Goal: Task Accomplishment & Management: Complete application form

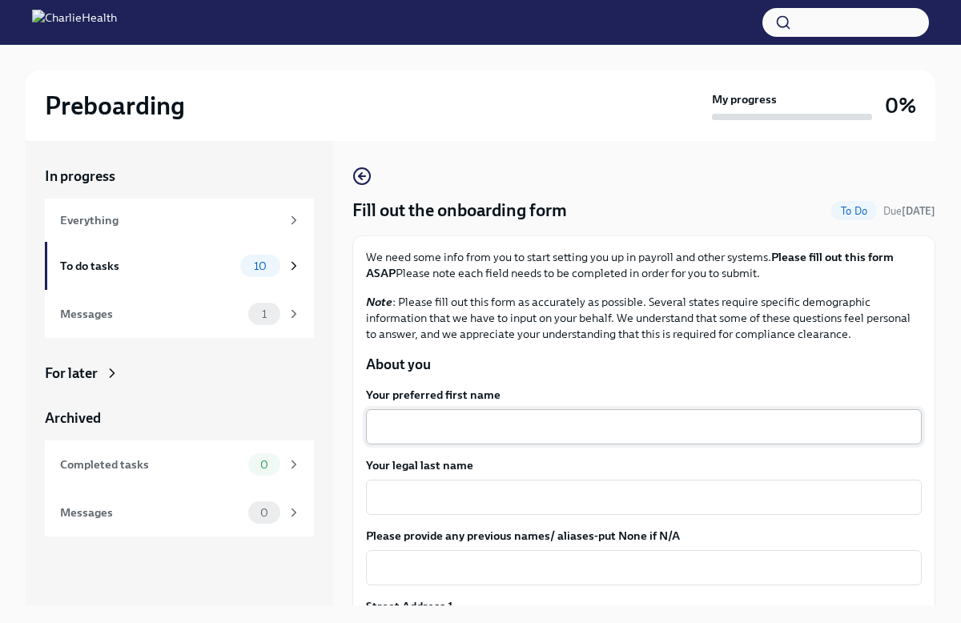
click at [492, 423] on textarea "Your preferred first name" at bounding box center [643, 426] width 536 height 19
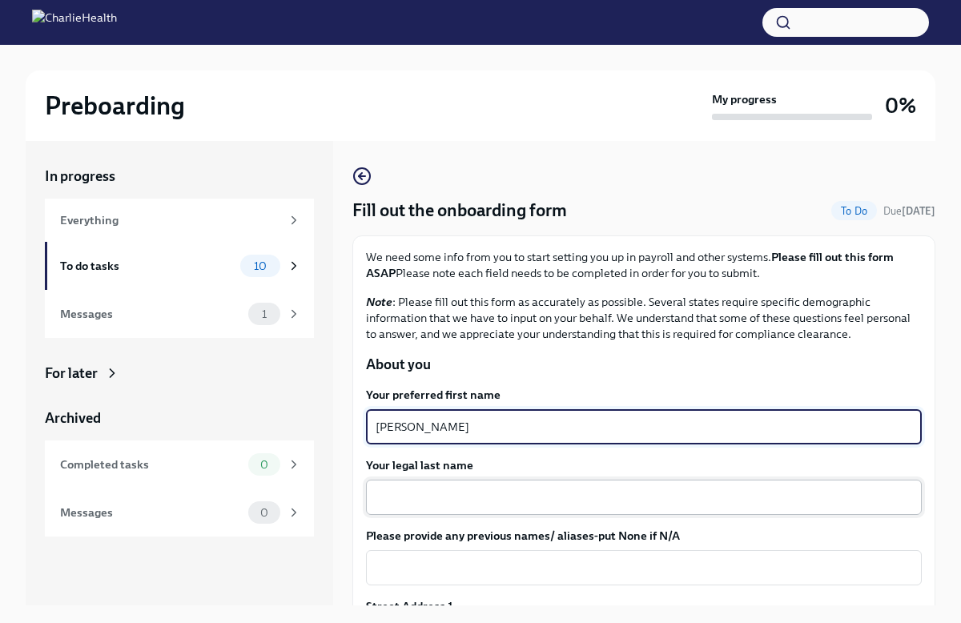
type textarea "[PERSON_NAME]"
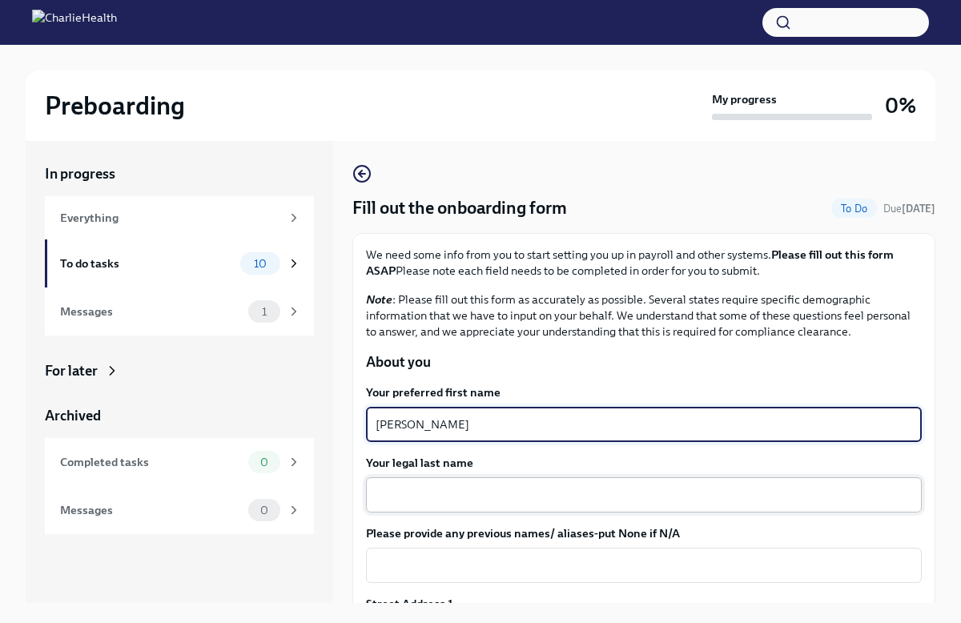
click at [419, 492] on textarea "Your legal last name" at bounding box center [643, 494] width 536 height 19
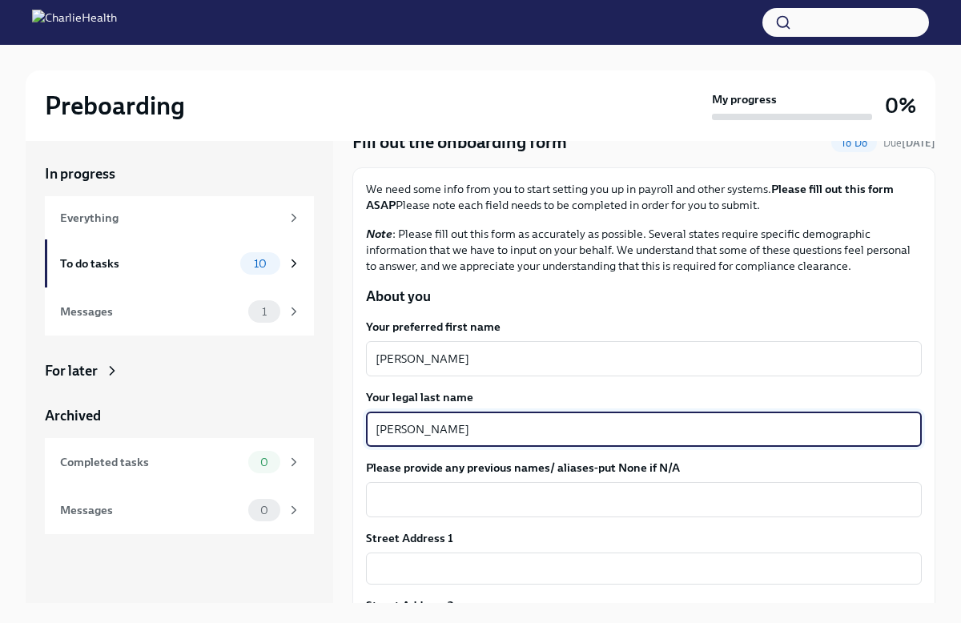
scroll to position [75, 0]
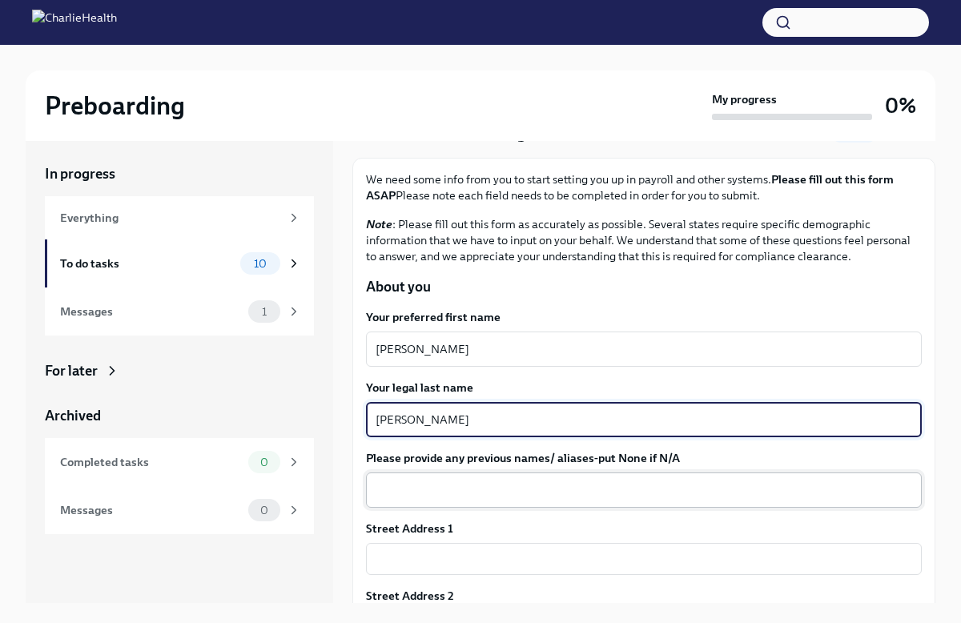
type textarea "[PERSON_NAME]"
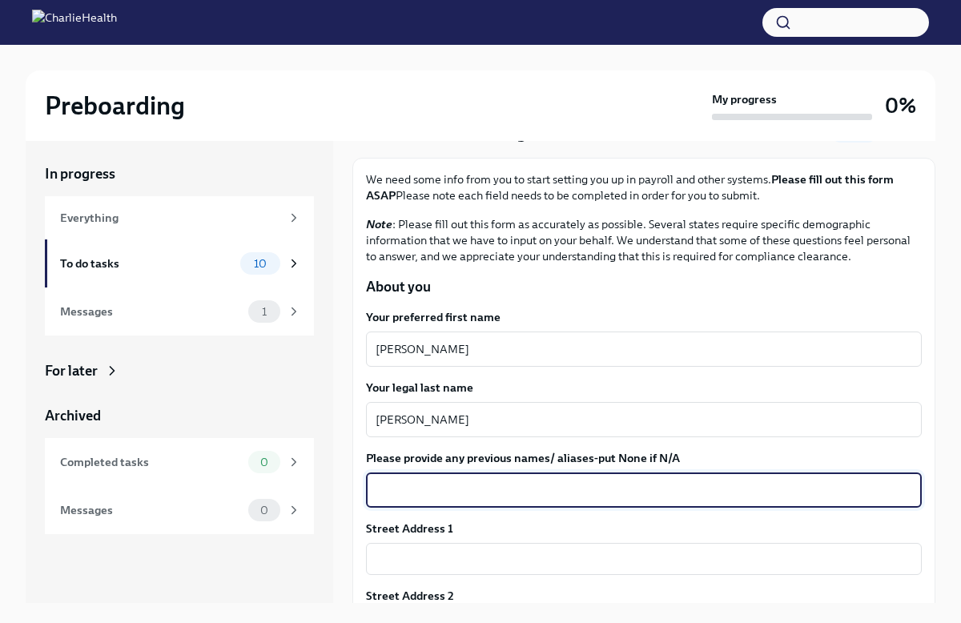
click at [449, 492] on textarea "Please provide any previous names/ aliases-put None if N/A" at bounding box center [643, 489] width 536 height 19
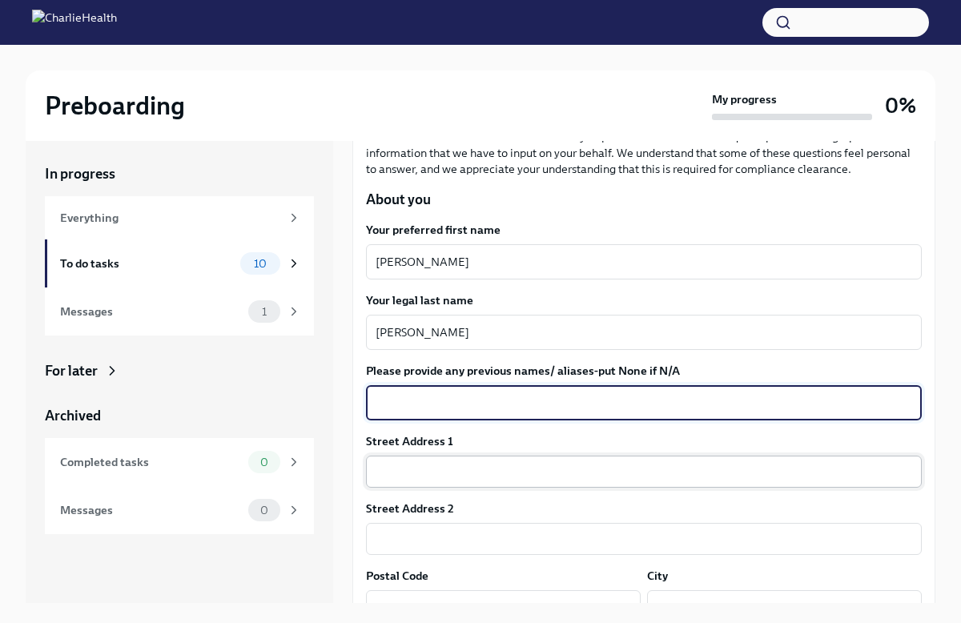
scroll to position [164, 0]
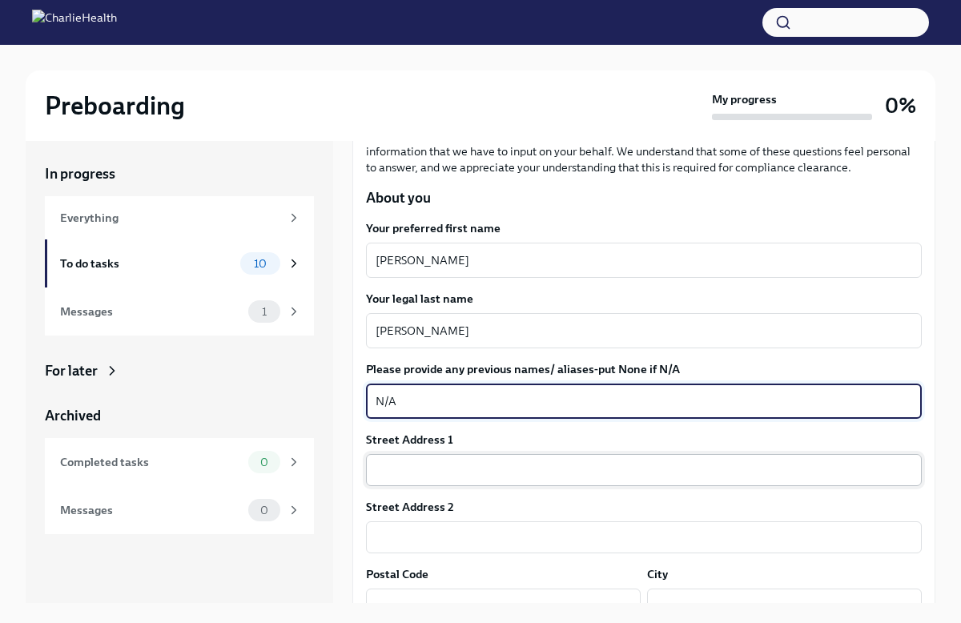
type textarea "N/A"
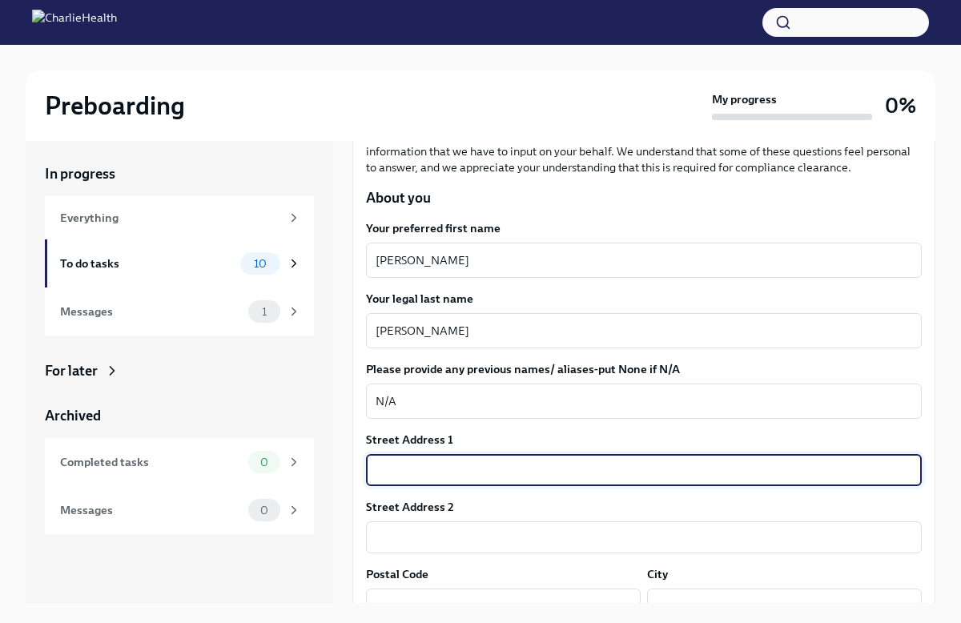
click at [506, 476] on input "text" at bounding box center [644, 470] width 556 height 32
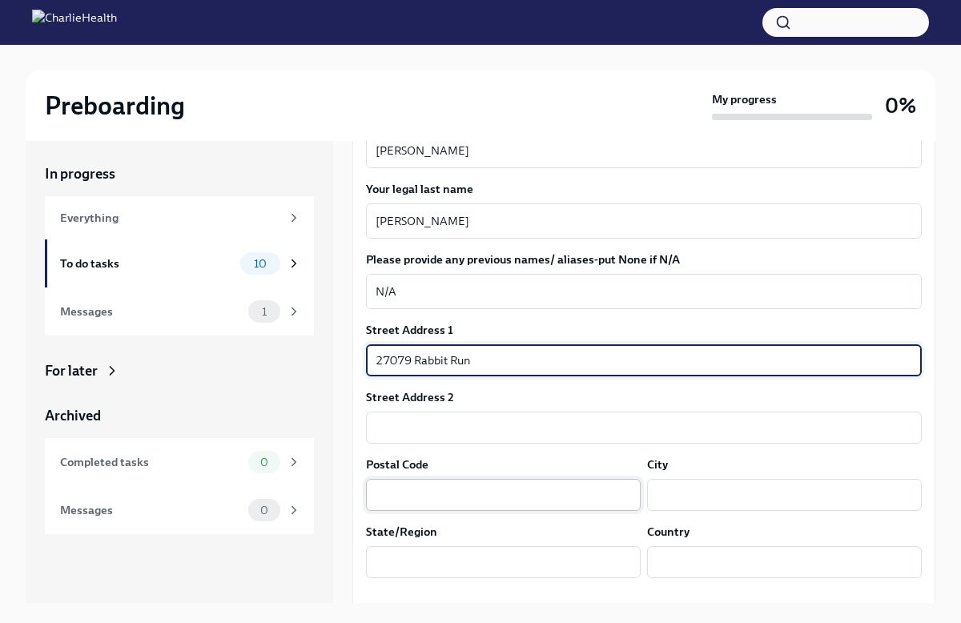
type input "27079 Rabbit Run"
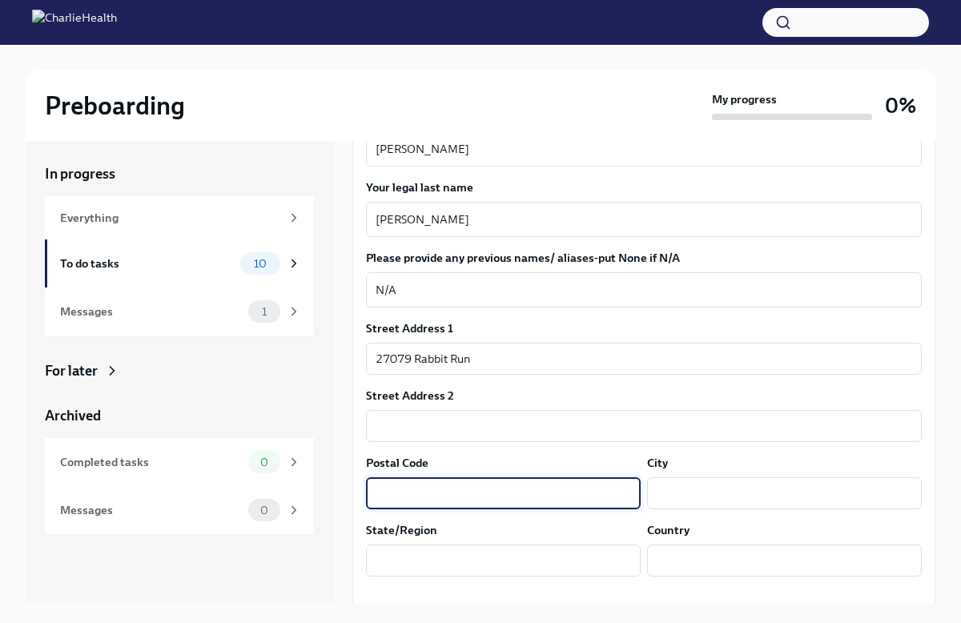
click at [508, 483] on input "text" at bounding box center [503, 493] width 275 height 32
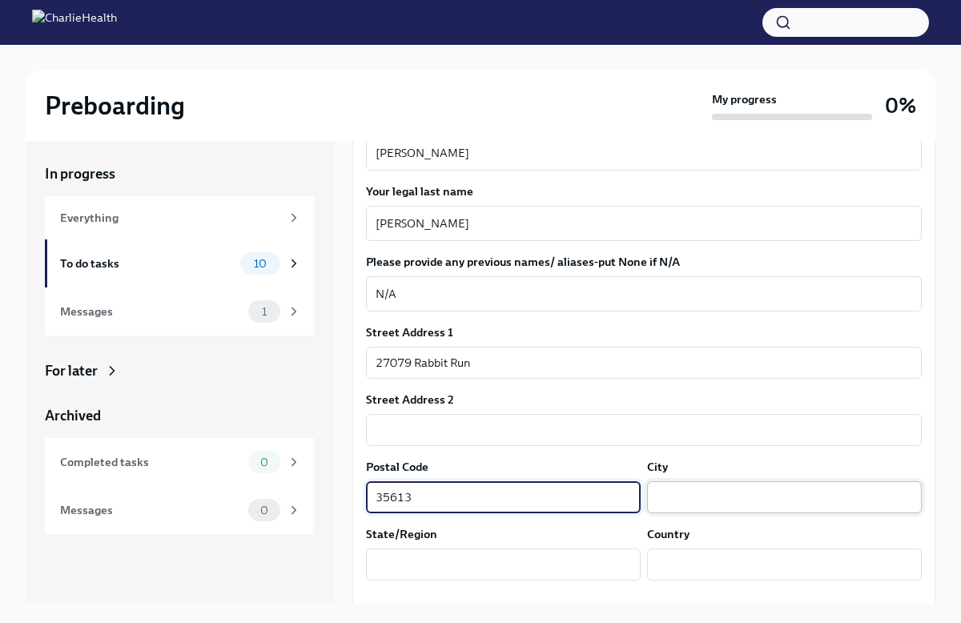
type input "35613"
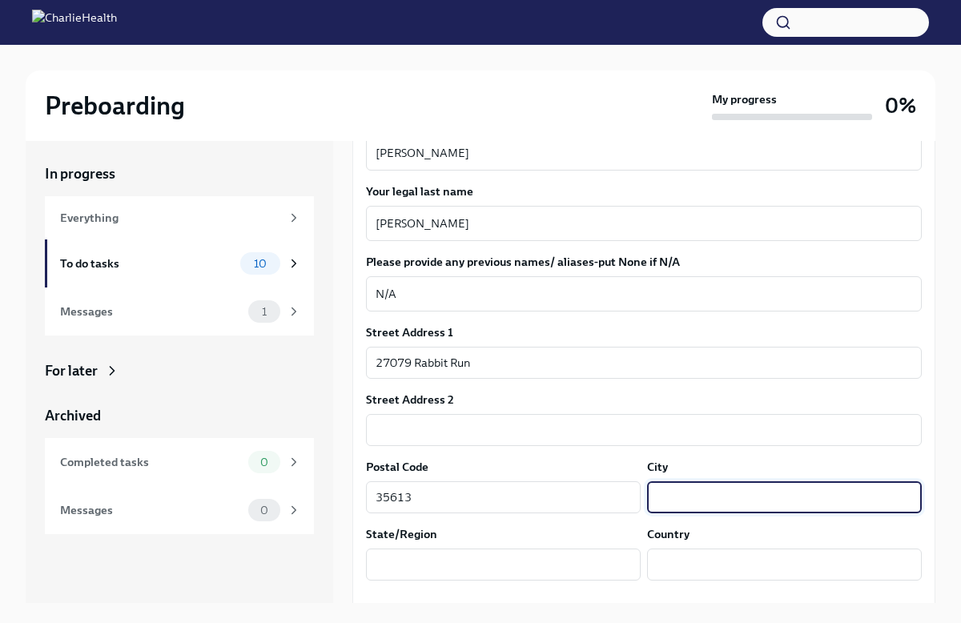
click at [726, 488] on input "text" at bounding box center [784, 497] width 275 height 32
type input "[GEOGRAPHIC_DATA]"
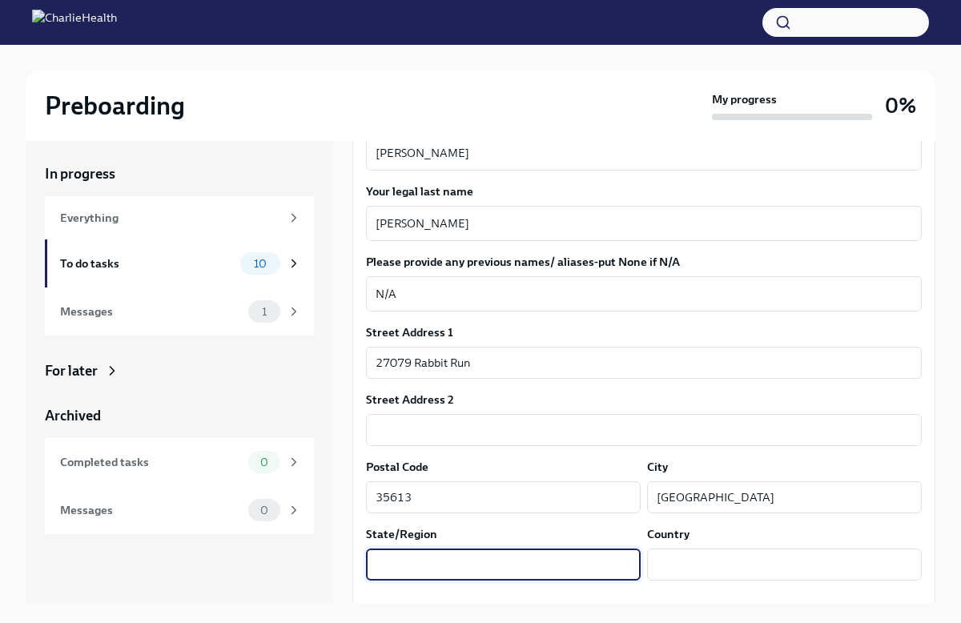
click at [608, 558] on input "text" at bounding box center [503, 564] width 275 height 32
type input "[US_STATE]"
click at [745, 563] on input "text" at bounding box center [784, 564] width 275 height 32
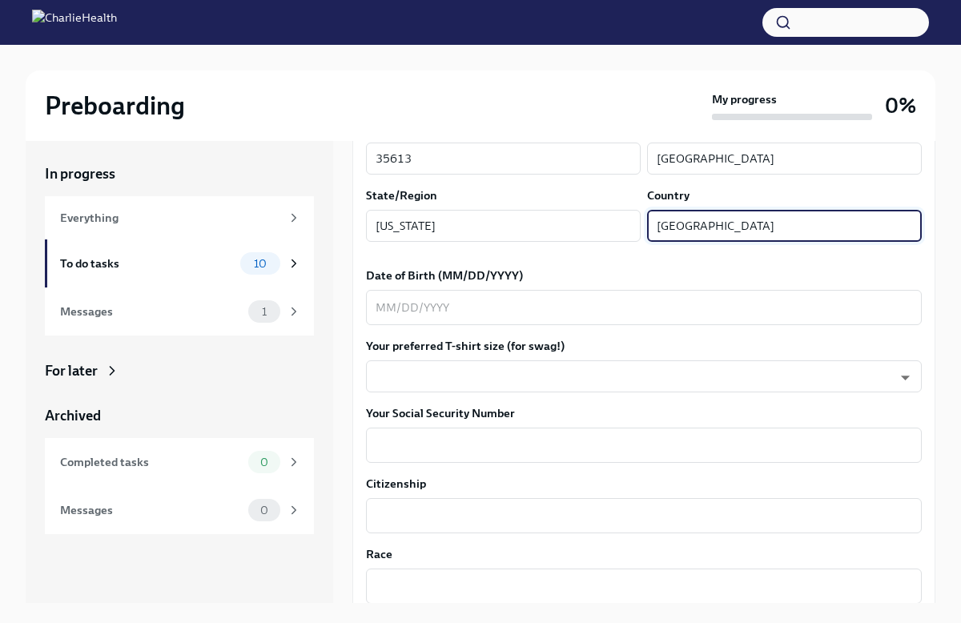
scroll to position [612, 0]
type input "[GEOGRAPHIC_DATA]"
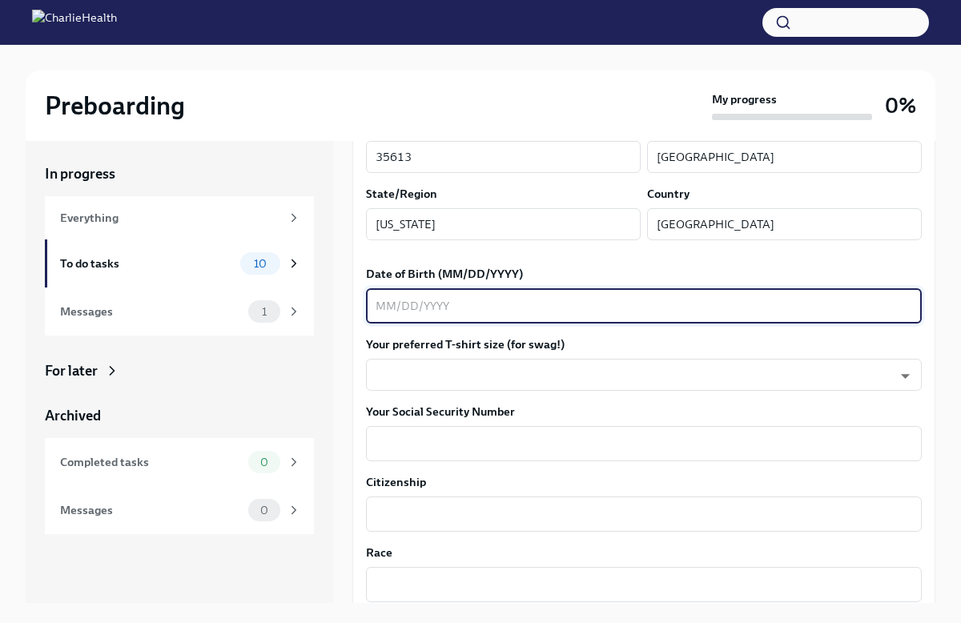
click at [510, 309] on textarea "Date of Birth (MM/DD/YYYY)" at bounding box center [643, 305] width 536 height 19
type textarea "[DATE]"
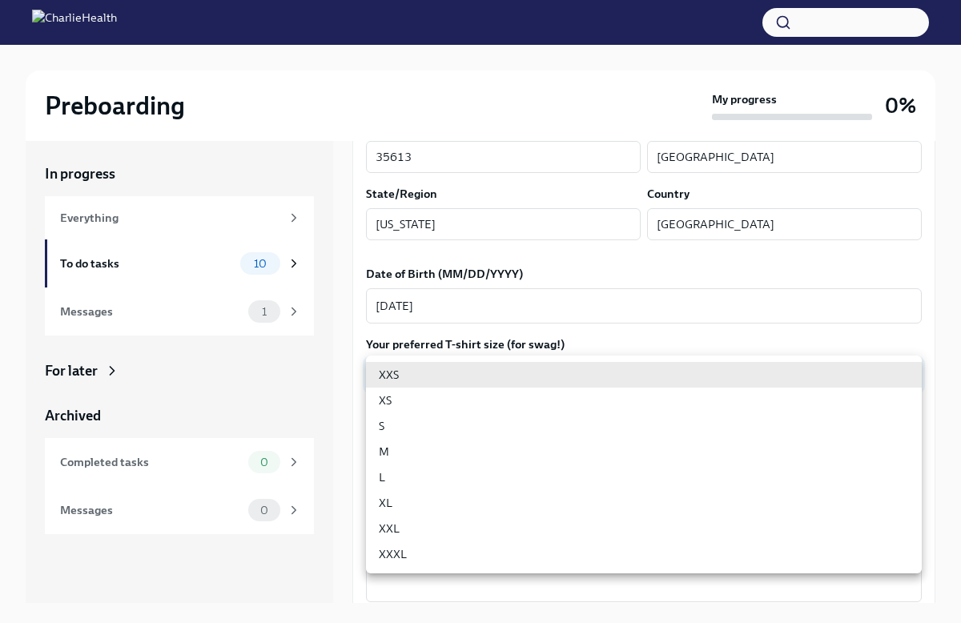
click at [488, 375] on body "Preboarding My progress 0% In progress Everything To do tasks 10 Messages 1 For…" at bounding box center [480, 323] width 961 height 650
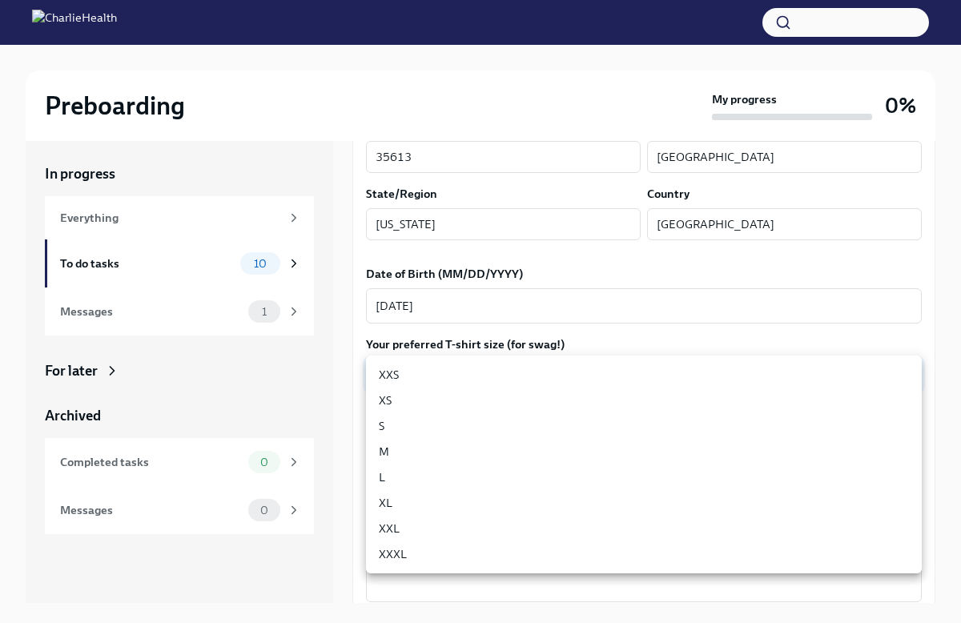
click at [432, 485] on li "L" at bounding box center [644, 477] width 556 height 26
type input "LvpEGRrq8"
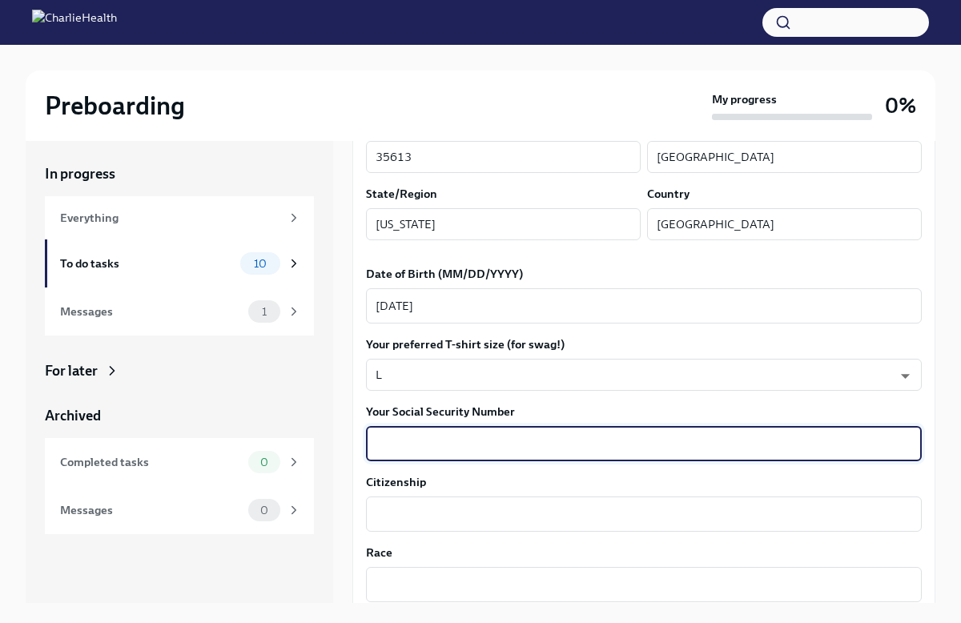
click at [437, 441] on textarea "Your Social Security Number" at bounding box center [643, 443] width 536 height 19
click at [399, 445] on textarea "424499300" at bounding box center [643, 443] width 536 height 19
click at [415, 446] on textarea "424-499300" at bounding box center [643, 443] width 536 height 19
type textarea "424-49-9300"
click at [420, 510] on textarea "Citizenship" at bounding box center [643, 513] width 536 height 19
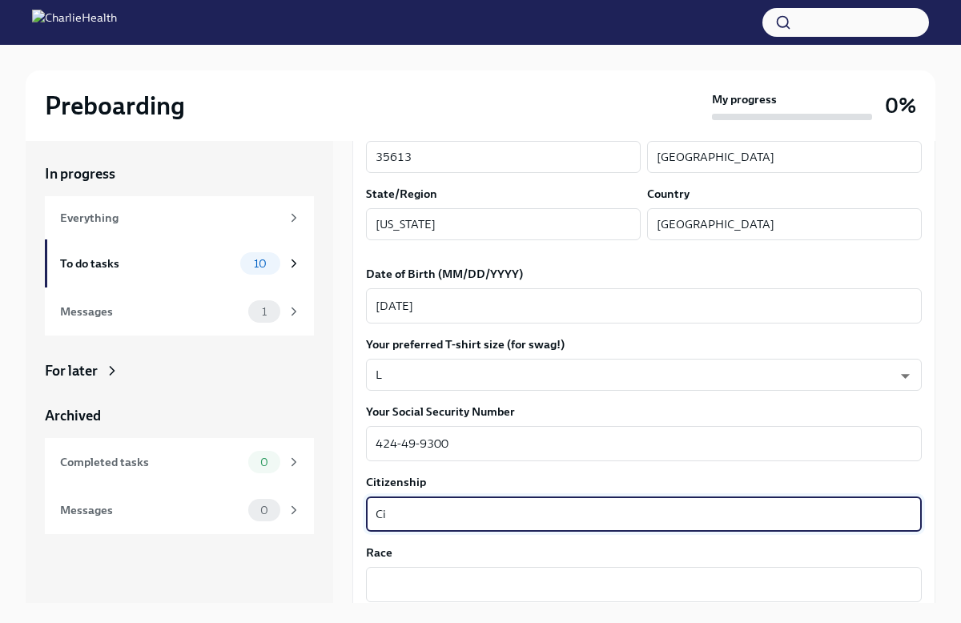
type textarea "C"
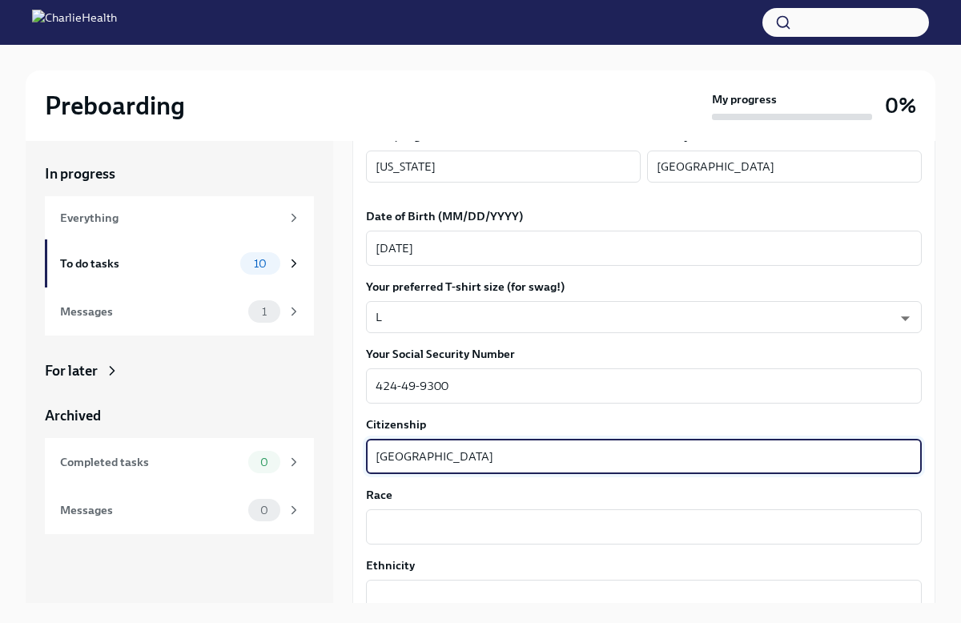
scroll to position [680, 0]
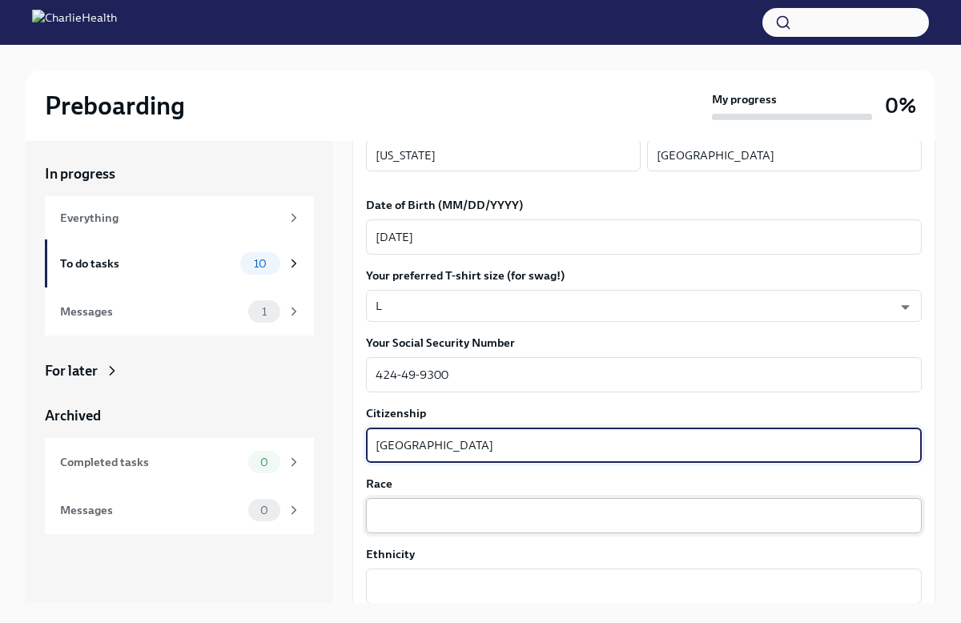
type textarea "[GEOGRAPHIC_DATA]"
click at [405, 517] on textarea "Race" at bounding box center [643, 515] width 536 height 19
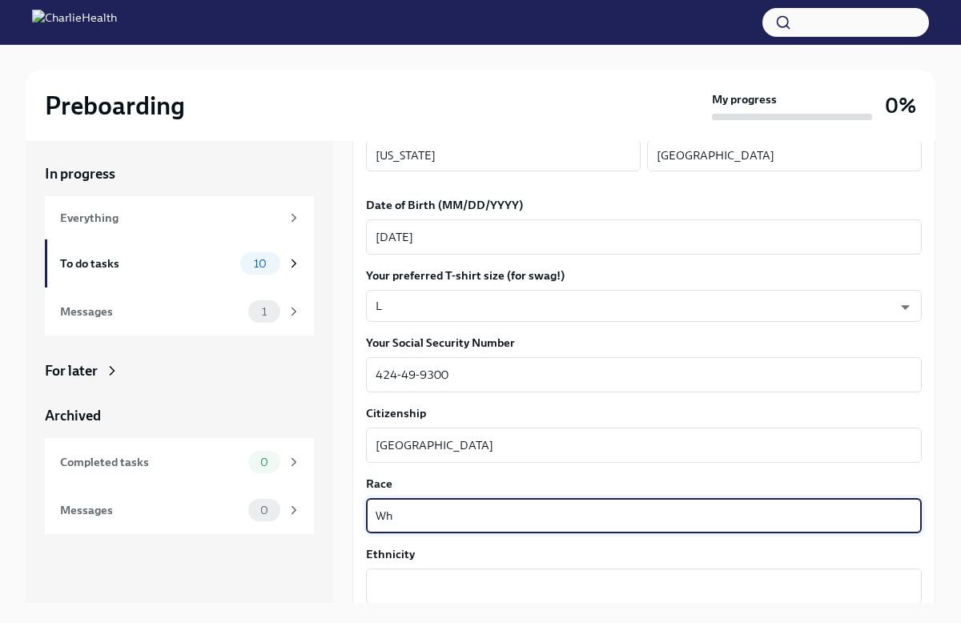
type textarea "W"
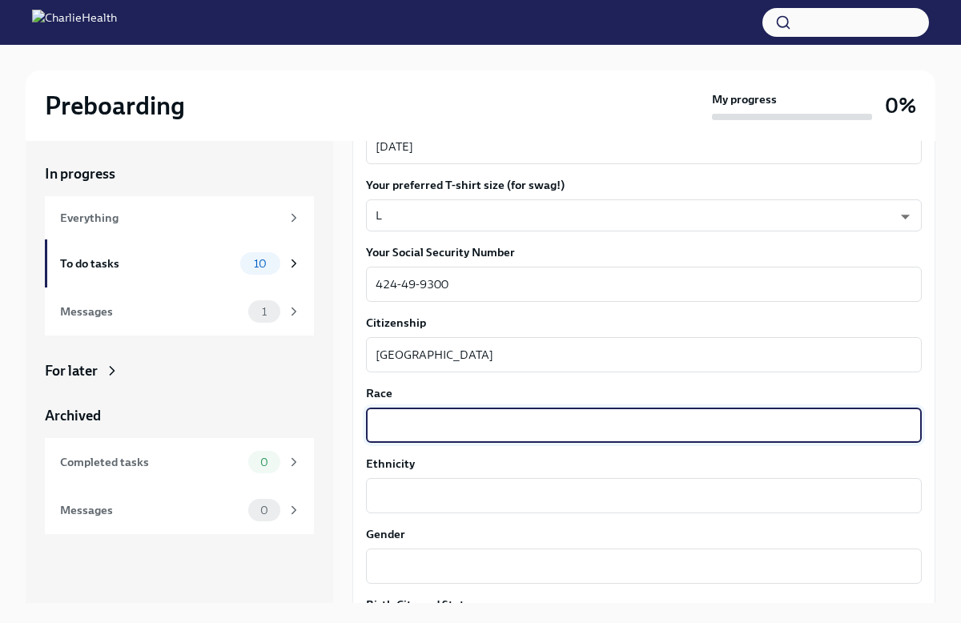
scroll to position [781, 0]
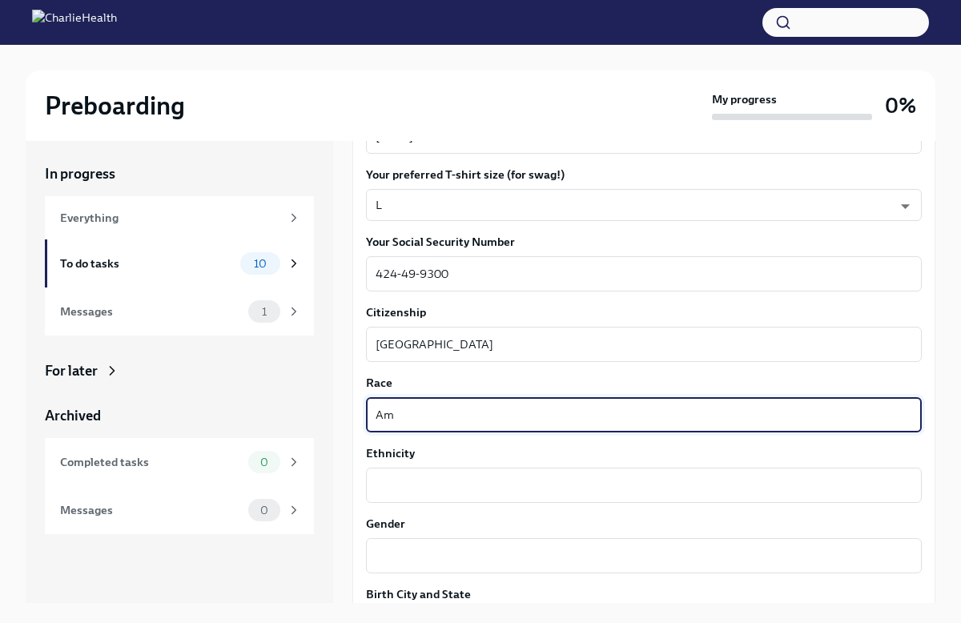
type textarea "A"
drag, startPoint x: 429, startPoint y: 415, endPoint x: 437, endPoint y: 426, distance: 13.1
click at [434, 417] on textarea "White/Not [DEMOGRAPHIC_DATA]" at bounding box center [643, 414] width 536 height 19
type textarea "White/Not-Latino"
click at [468, 496] on div "x ​" at bounding box center [644, 485] width 556 height 35
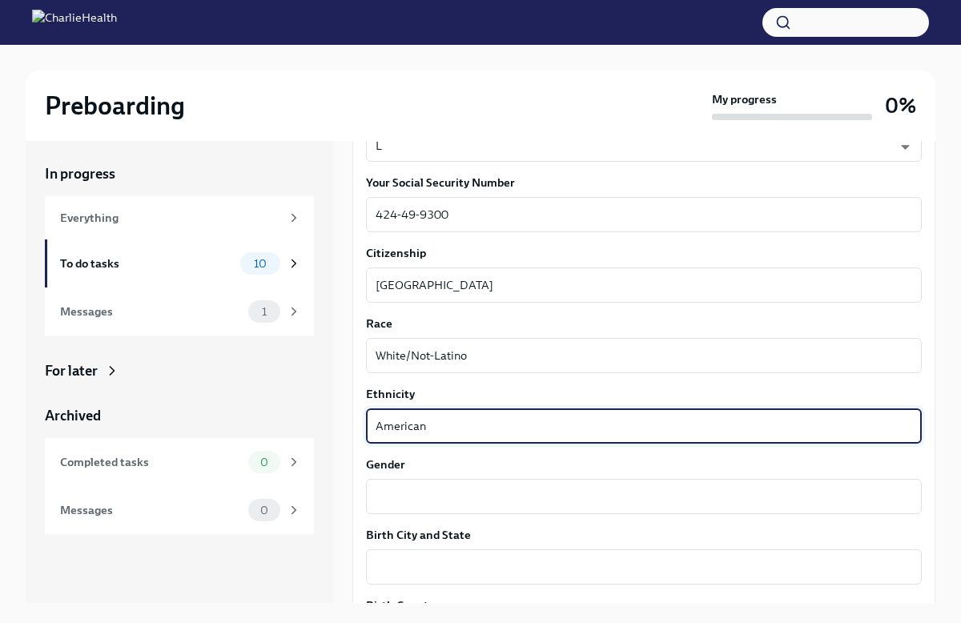
scroll to position [869, 0]
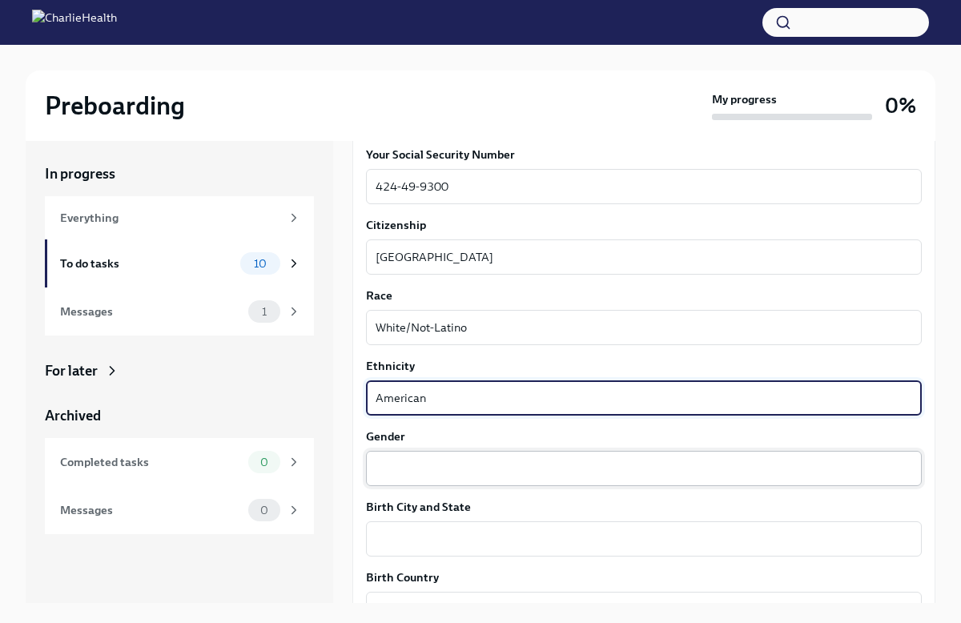
type textarea "American"
click at [423, 473] on textarea "Gender" at bounding box center [643, 468] width 536 height 19
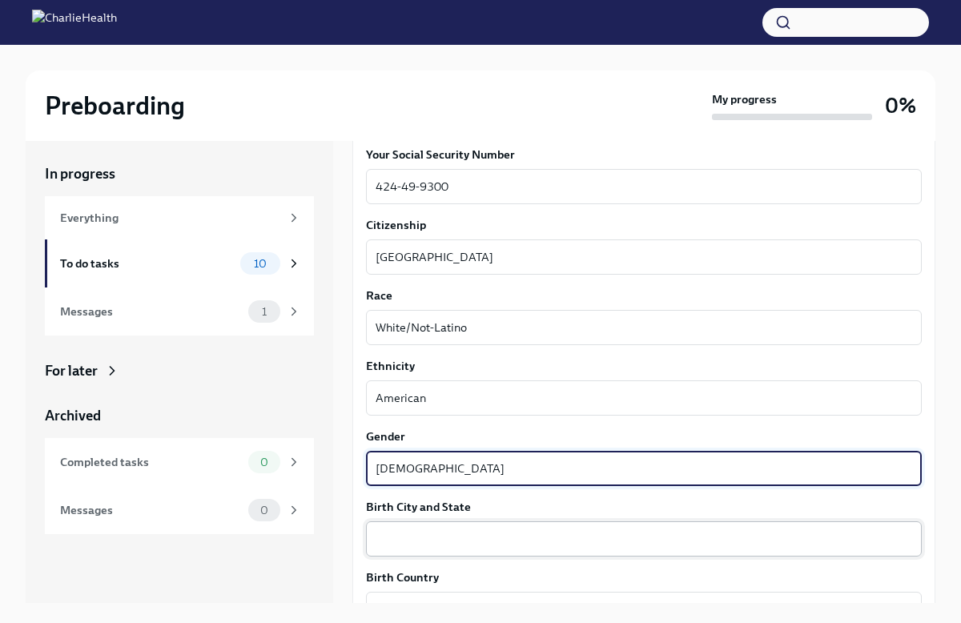
type textarea "[DEMOGRAPHIC_DATA]"
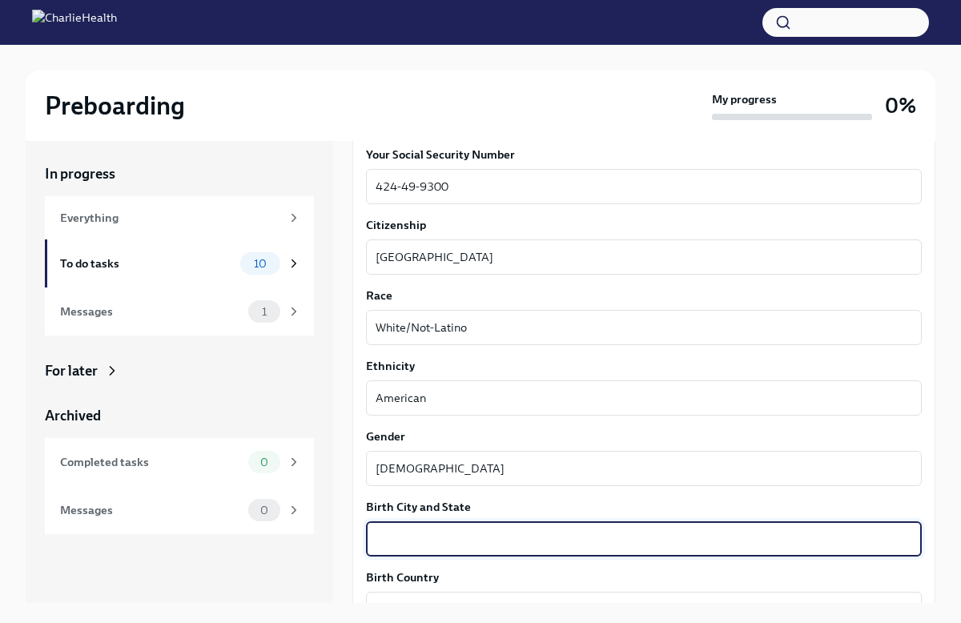
click at [667, 545] on textarea "Birth City and State" at bounding box center [643, 538] width 536 height 19
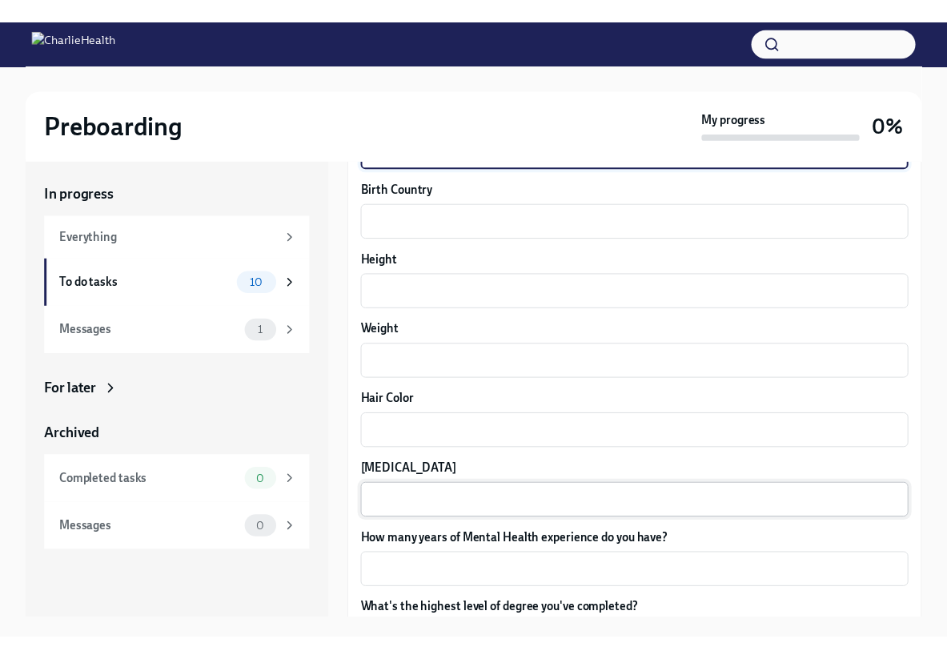
scroll to position [1271, 0]
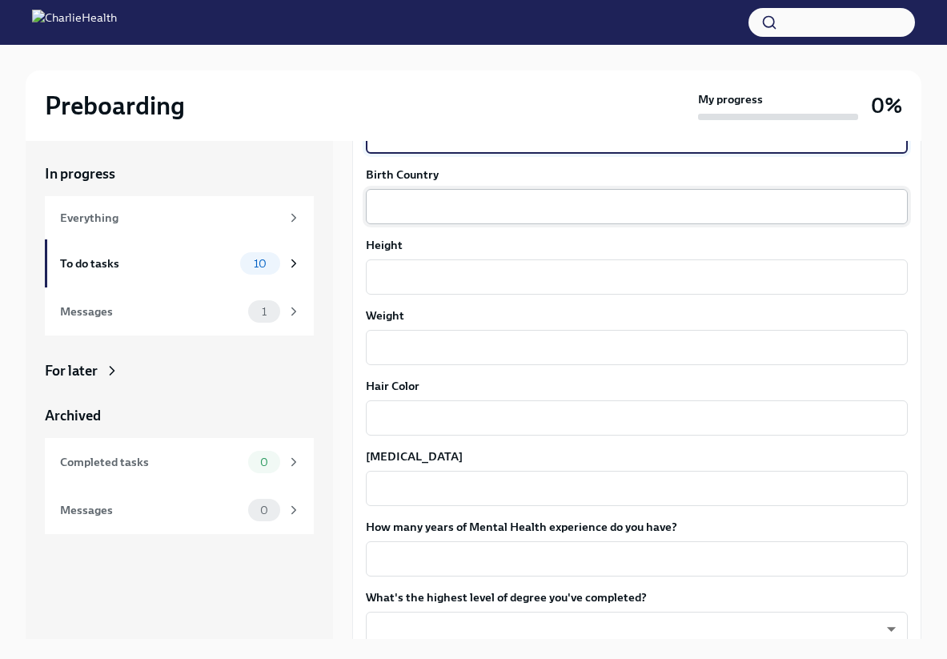
click at [471, 203] on textarea "Birth Country" at bounding box center [636, 206] width 523 height 19
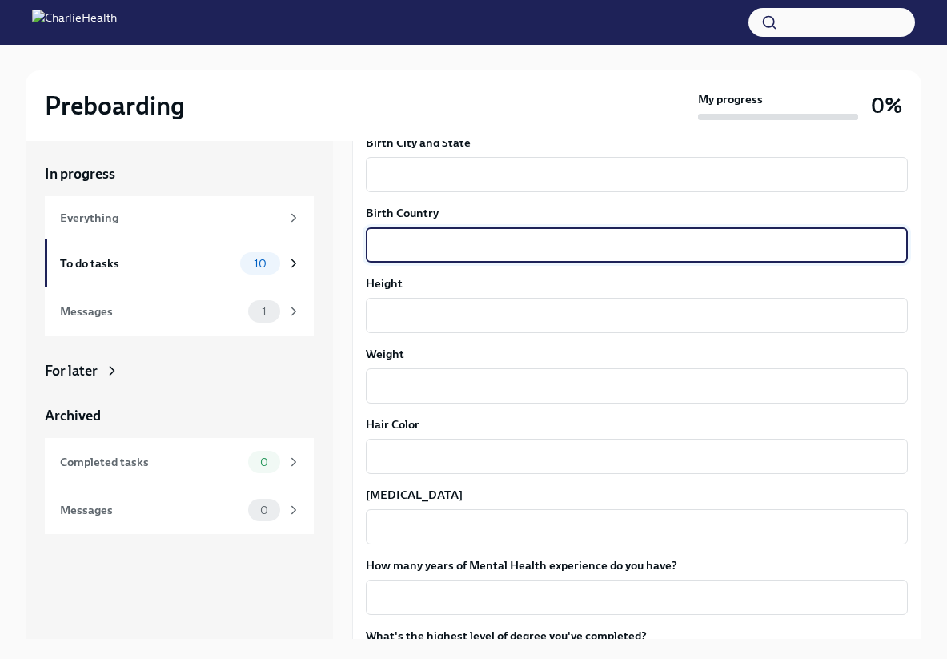
scroll to position [1207, 0]
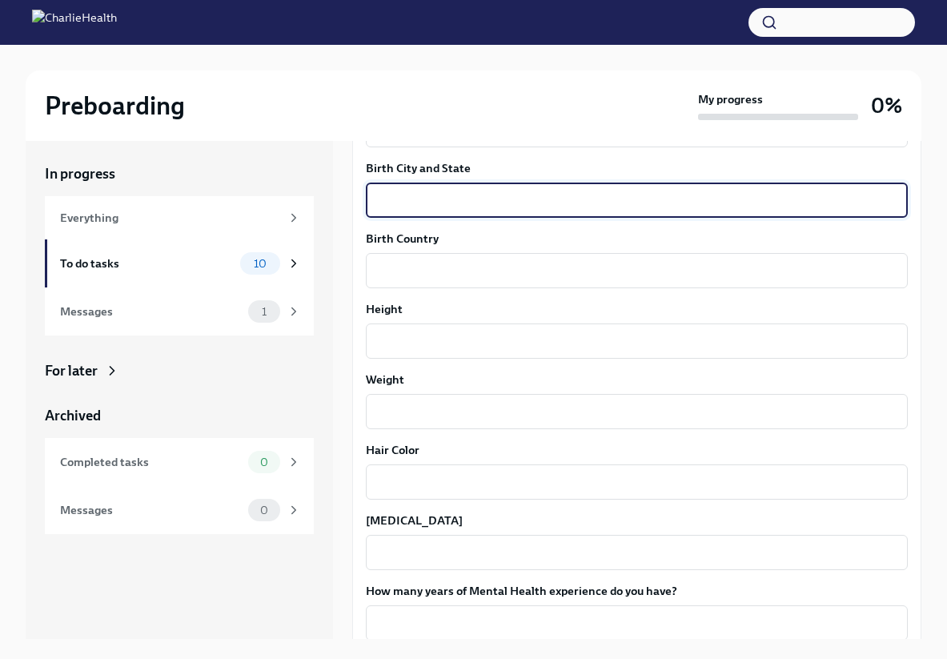
click at [474, 206] on textarea "Birth City and State" at bounding box center [636, 200] width 523 height 19
type textarea "[GEOGRAPHIC_DATA], [US_STATE]"
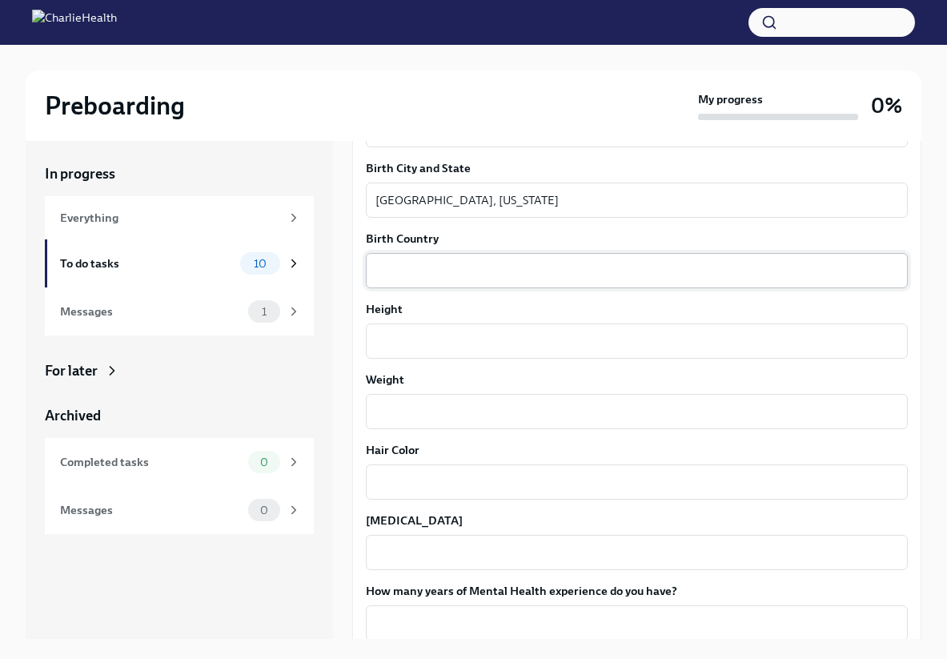
click at [480, 279] on div "x ​" at bounding box center [637, 270] width 542 height 35
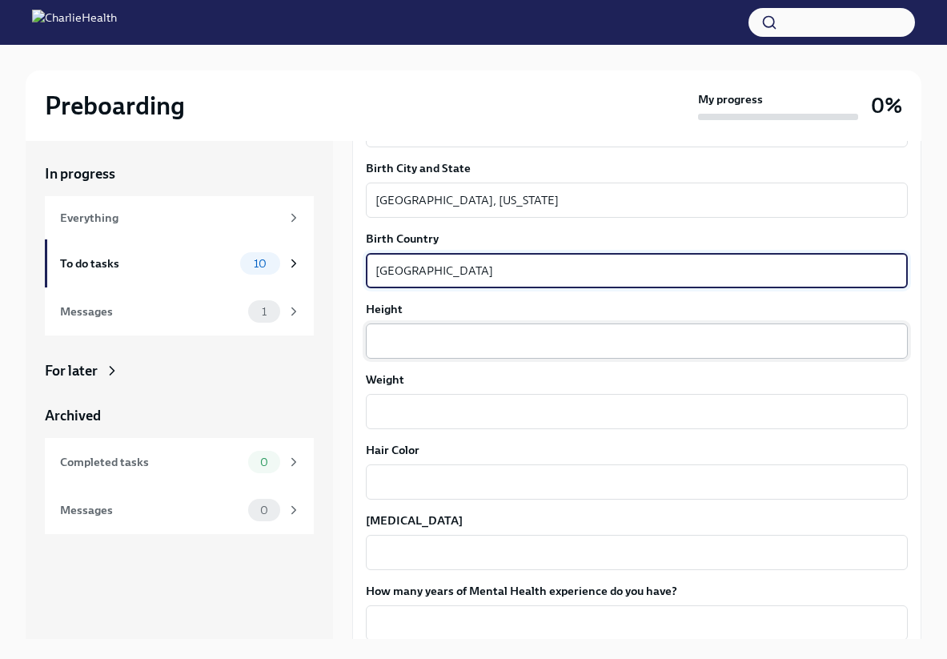
type textarea "[GEOGRAPHIC_DATA]"
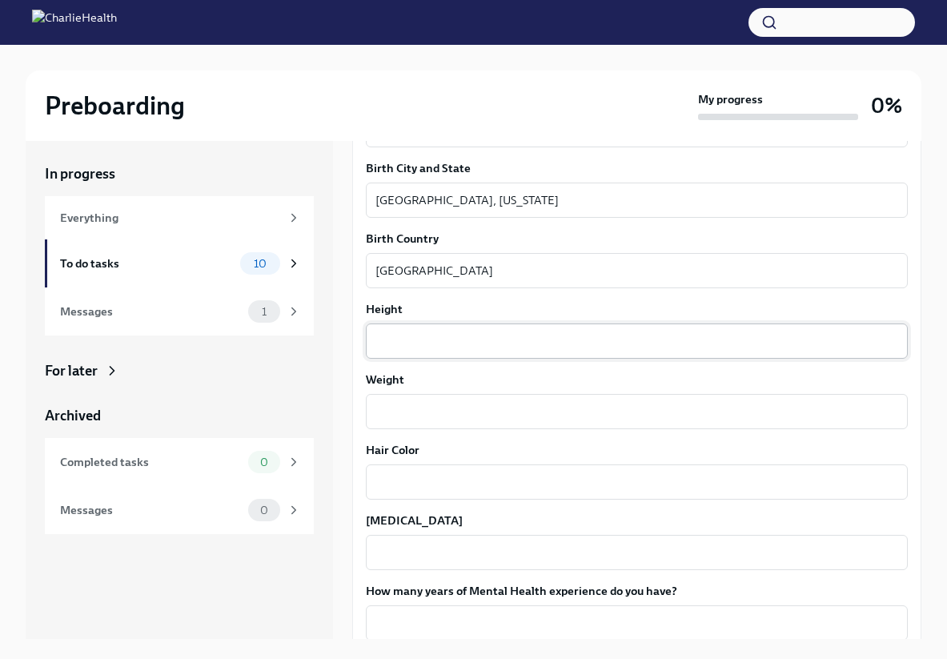
click at [479, 354] on div "x ​" at bounding box center [637, 340] width 542 height 35
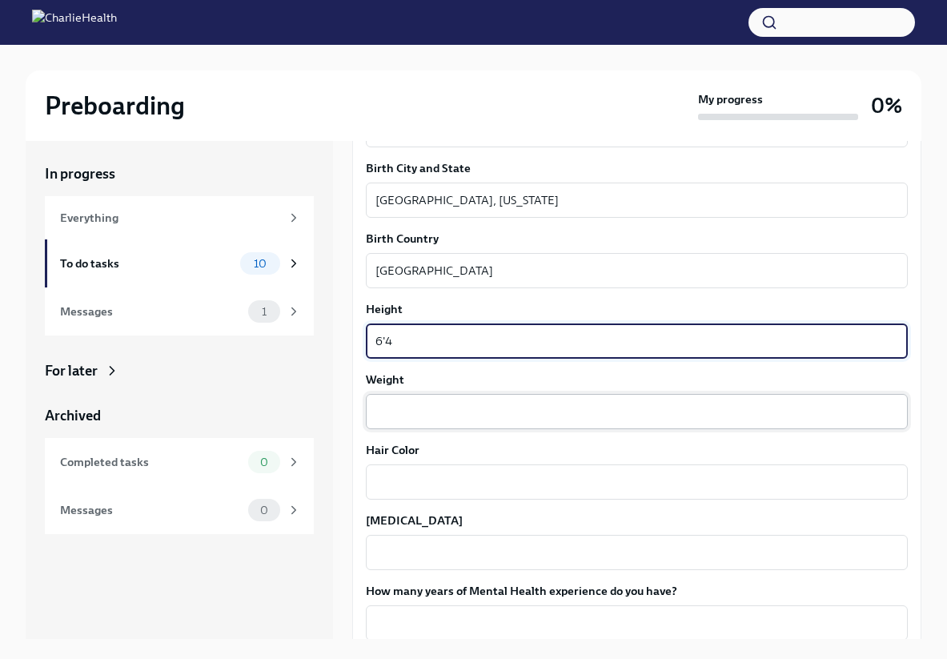
type textarea "6'4"
click at [479, 405] on textarea "Weight" at bounding box center [636, 411] width 523 height 19
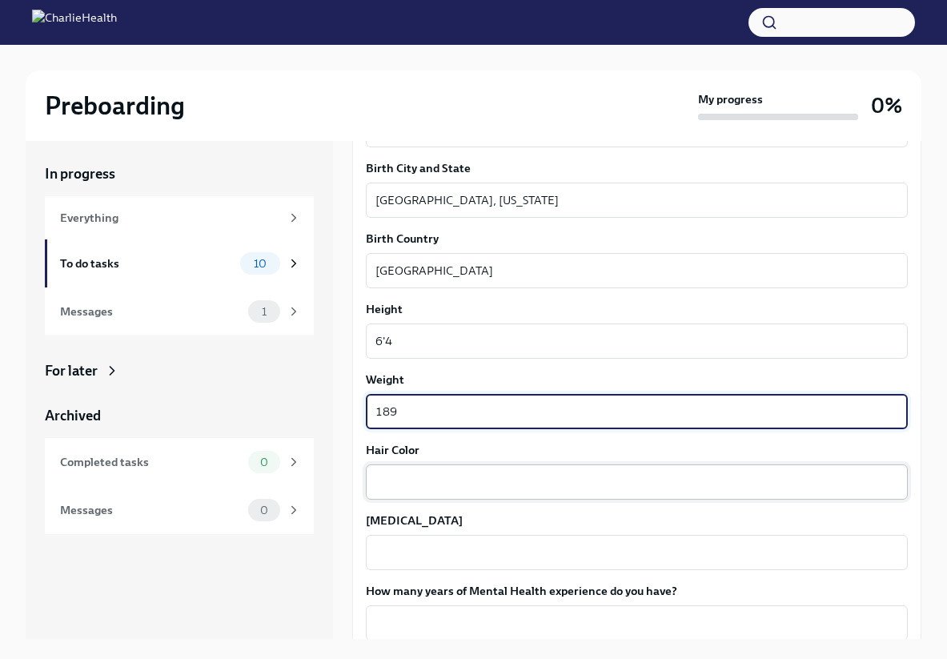
type textarea "189"
click at [476, 480] on textarea "Hair Color" at bounding box center [636, 481] width 523 height 19
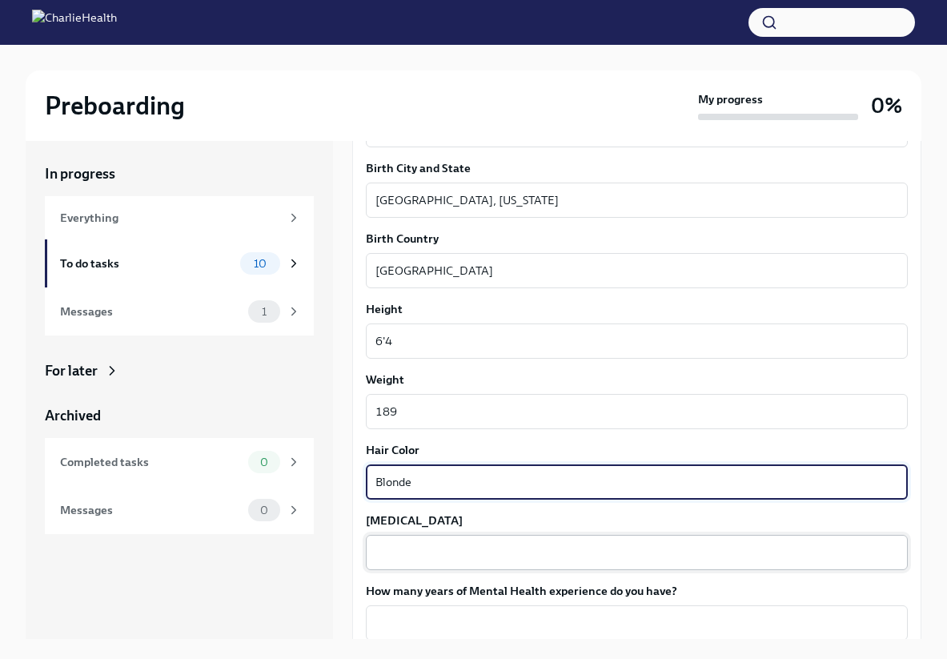
type textarea "Blonde"
click at [422, 554] on textarea "[MEDICAL_DATA]" at bounding box center [636, 552] width 523 height 19
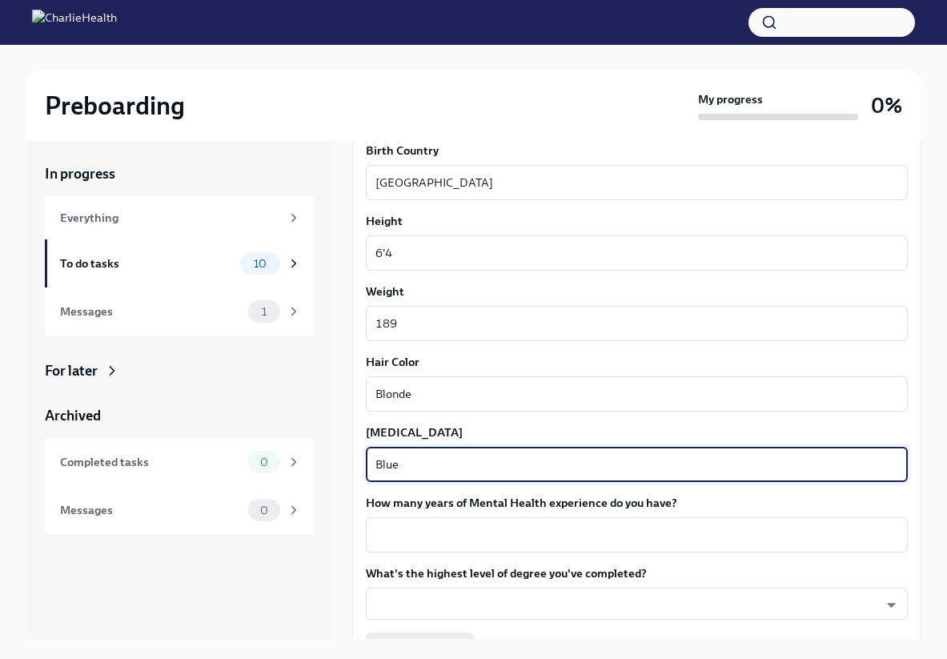
scroll to position [1302, 0]
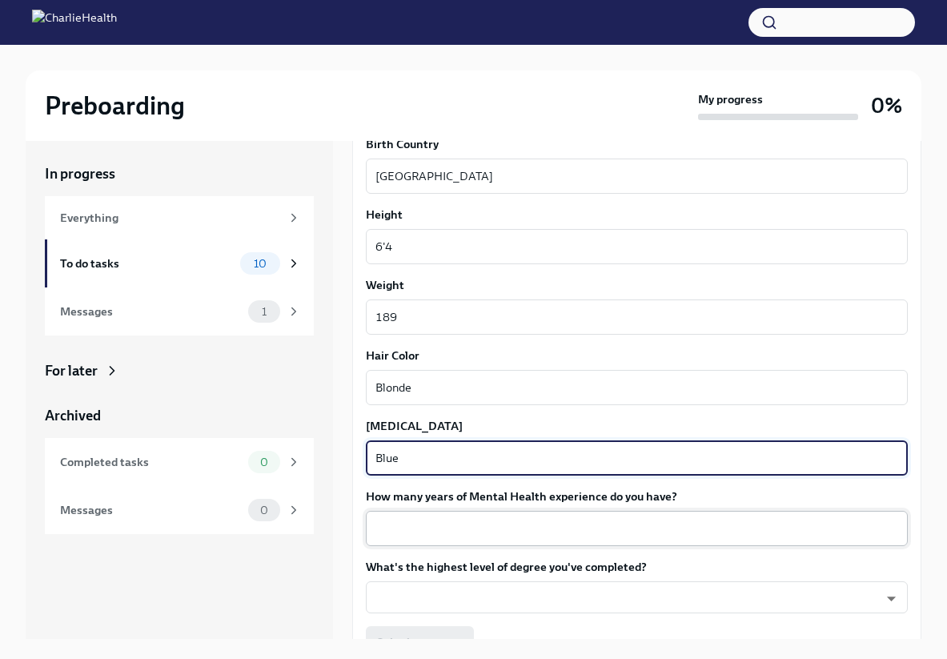
type textarea "Blue"
click at [644, 527] on textarea "How many years of Mental Health experience do you have?" at bounding box center [636, 528] width 523 height 19
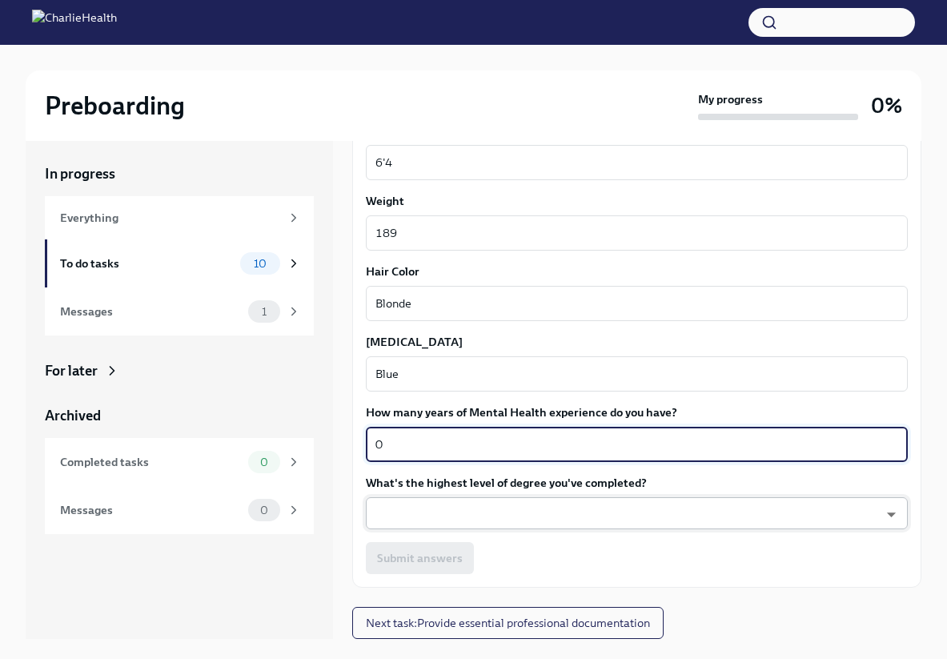
scroll to position [1384, 0]
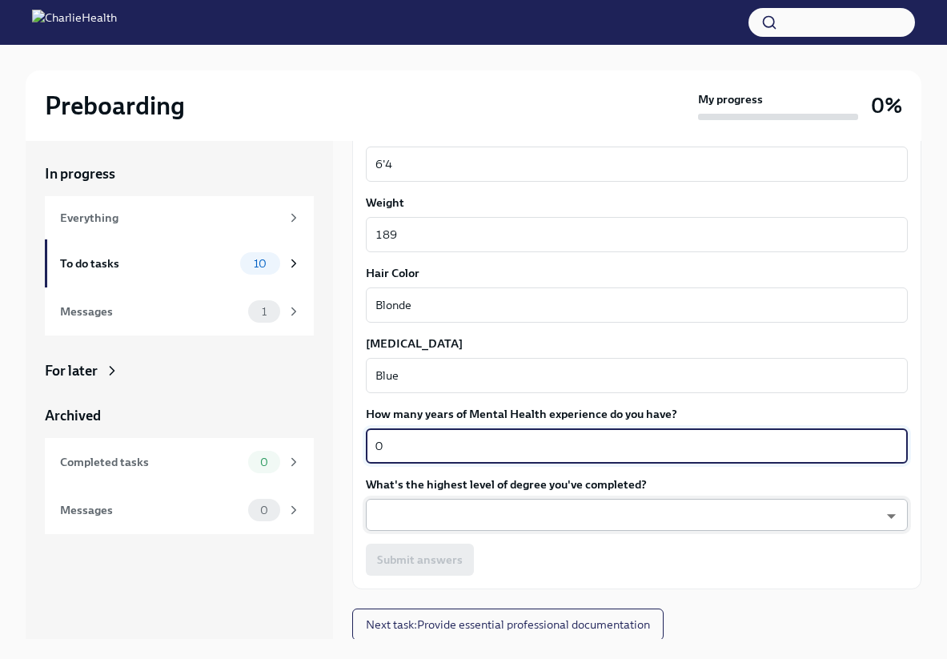
type textarea "0"
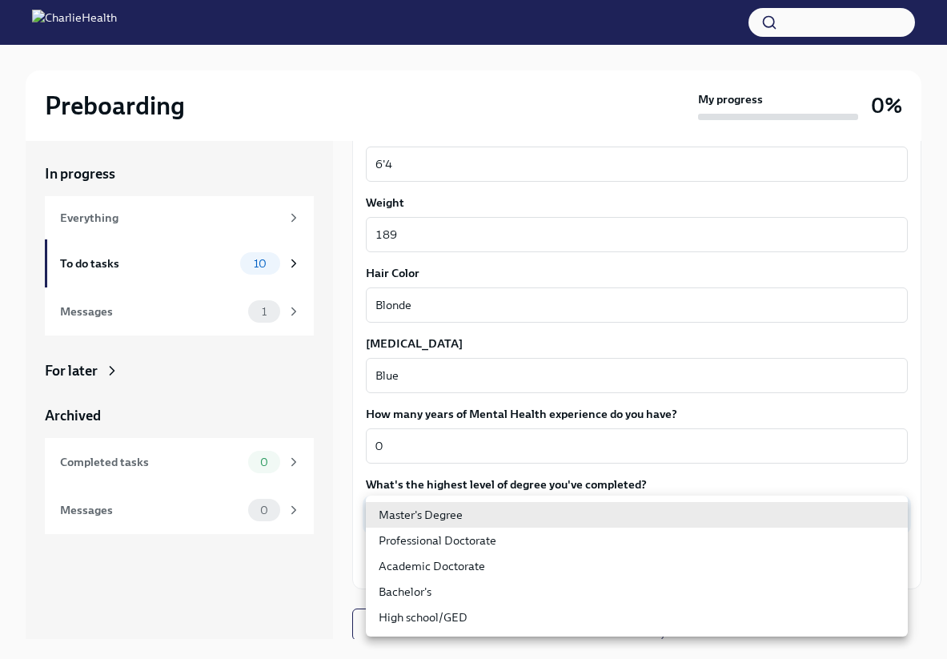
click at [738, 508] on body "Preboarding My progress 0% In progress Everything To do tasks 10 Messages 1 For…" at bounding box center [473, 341] width 947 height 686
click at [468, 588] on li "Bachelor's" at bounding box center [637, 592] width 542 height 26
type input "oQxEXK86X"
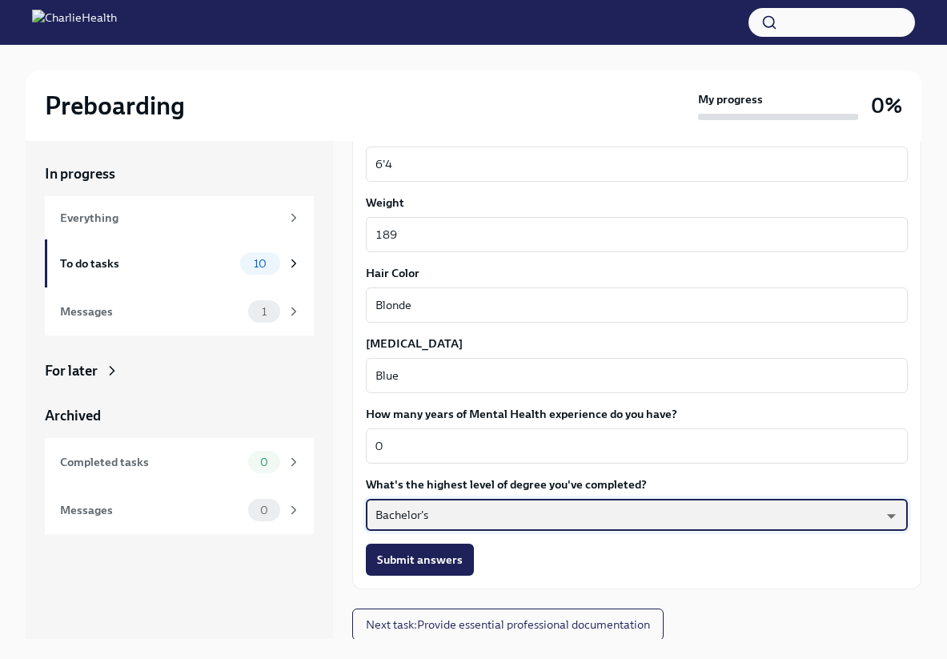
scroll to position [1386, 0]
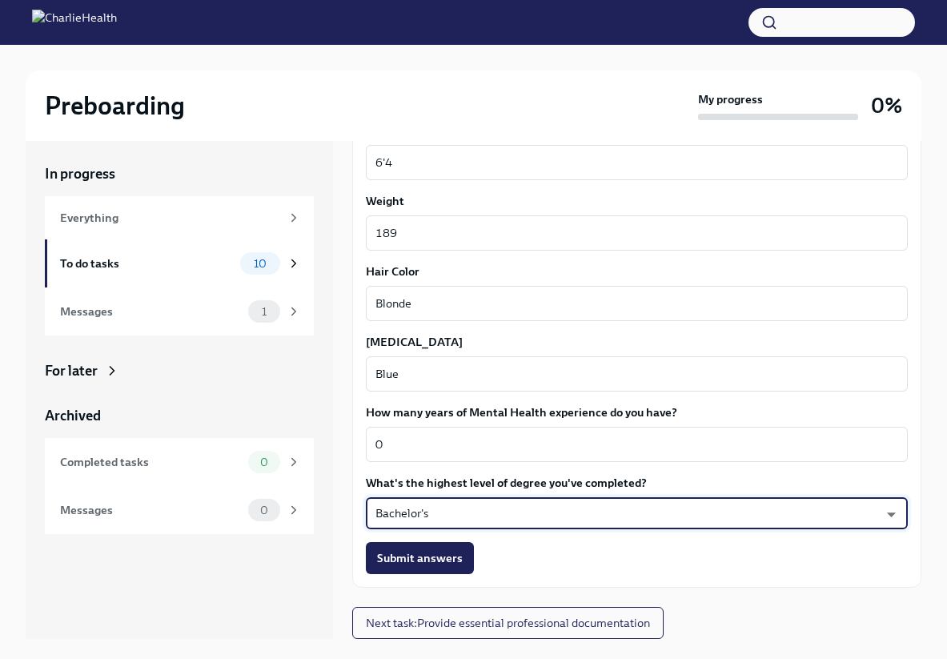
click at [467, 563] on button "Submit answers" at bounding box center [420, 558] width 108 height 32
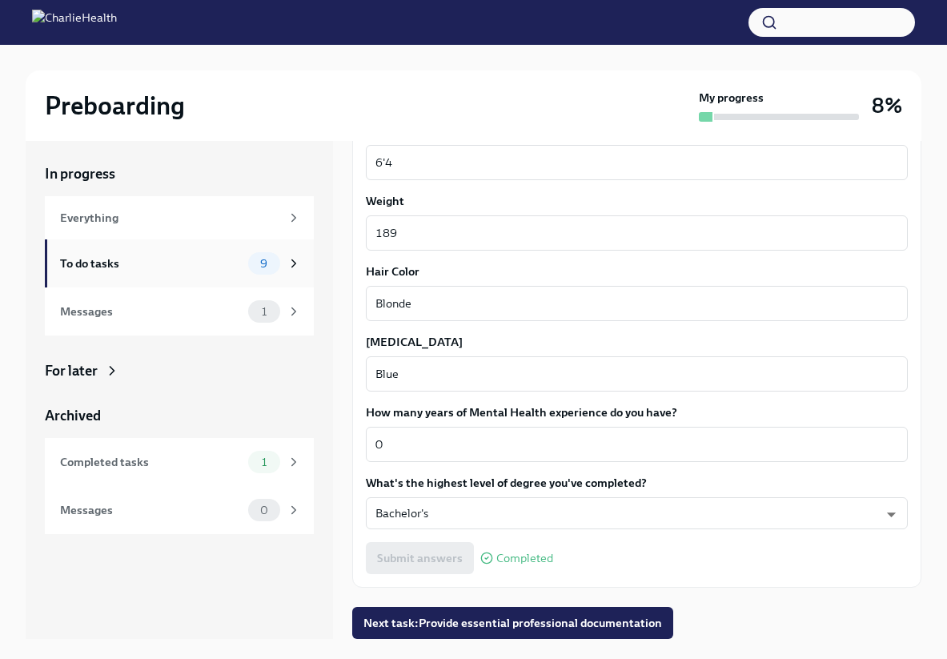
click at [294, 266] on icon at bounding box center [294, 263] width 14 height 14
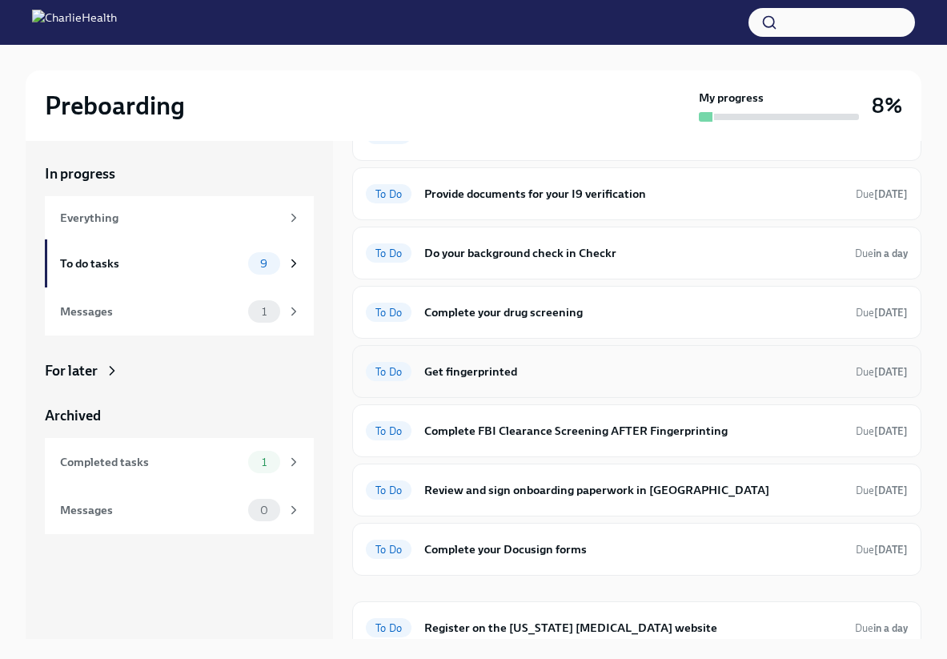
scroll to position [98, 0]
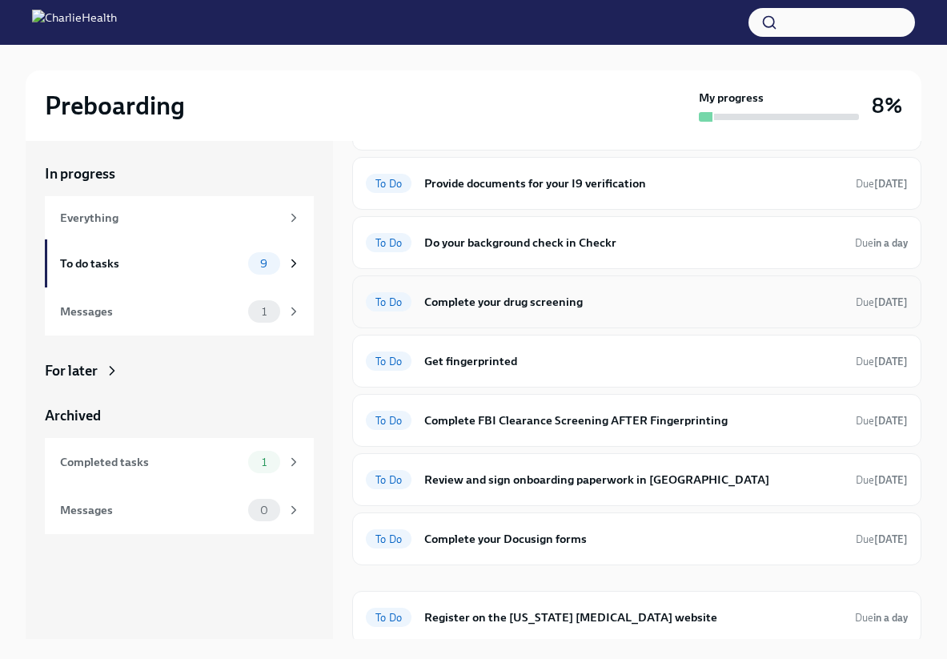
click at [715, 313] on div "To Do Complete your drug screening Due [DATE]" at bounding box center [637, 302] width 542 height 26
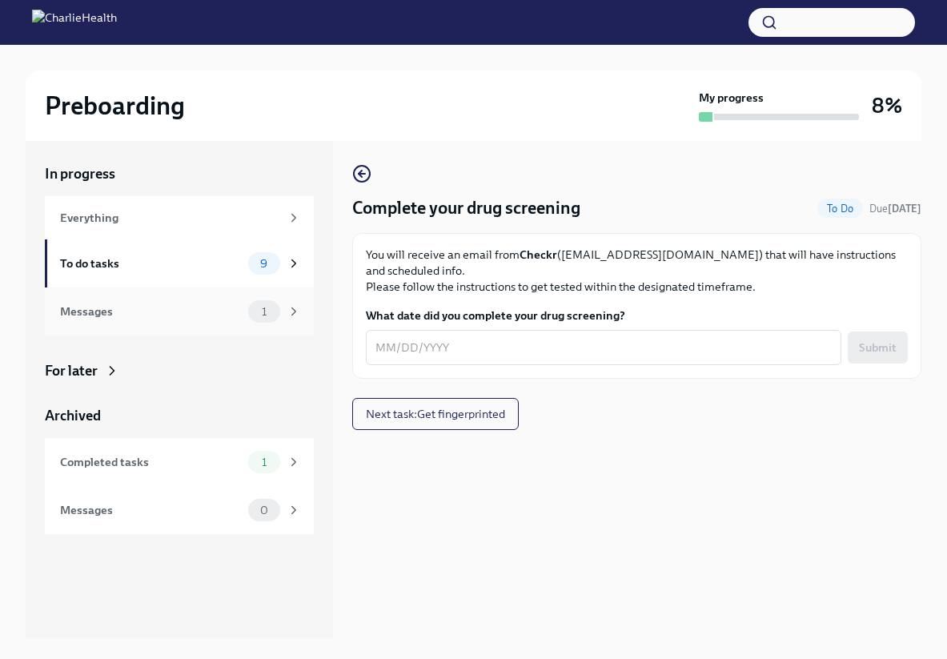
click at [169, 299] on div "Messages 1" at bounding box center [179, 311] width 269 height 48
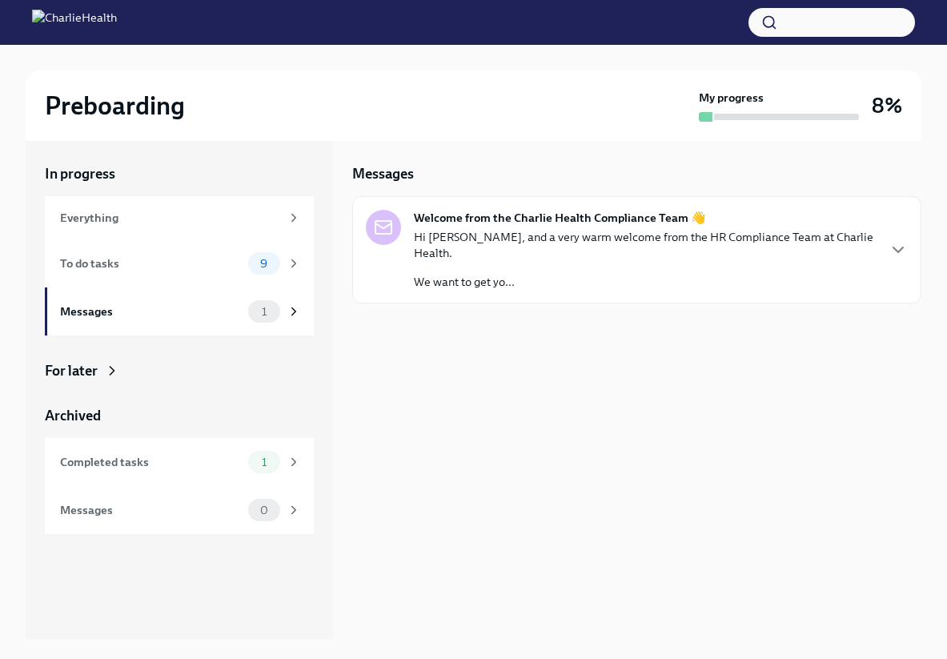
click at [593, 249] on div "Hi [PERSON_NAME], and a very warm welcome from the HR Compliance Team at Charli…" at bounding box center [645, 259] width 462 height 61
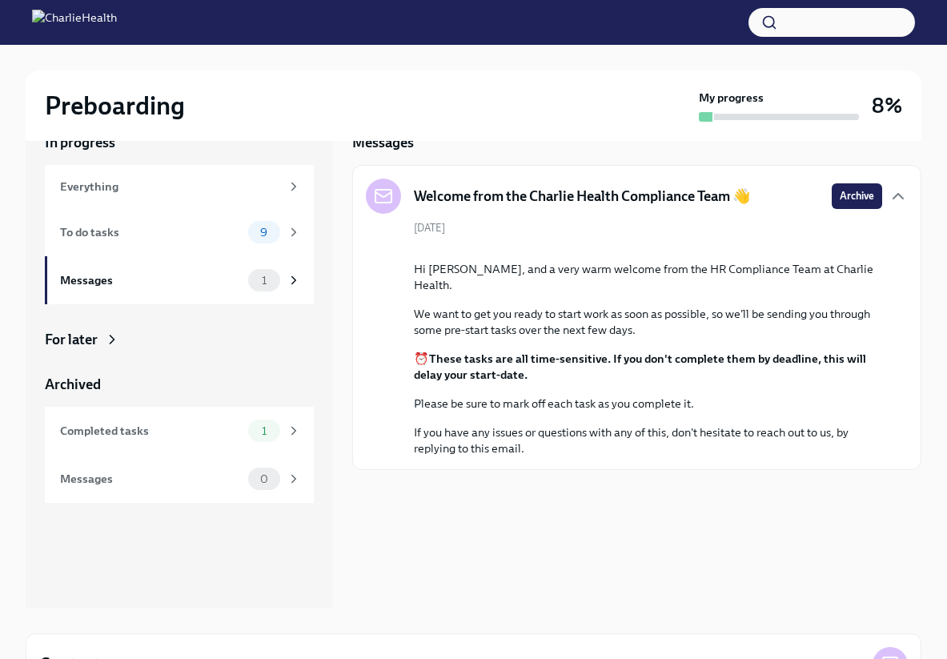
scroll to position [47, 0]
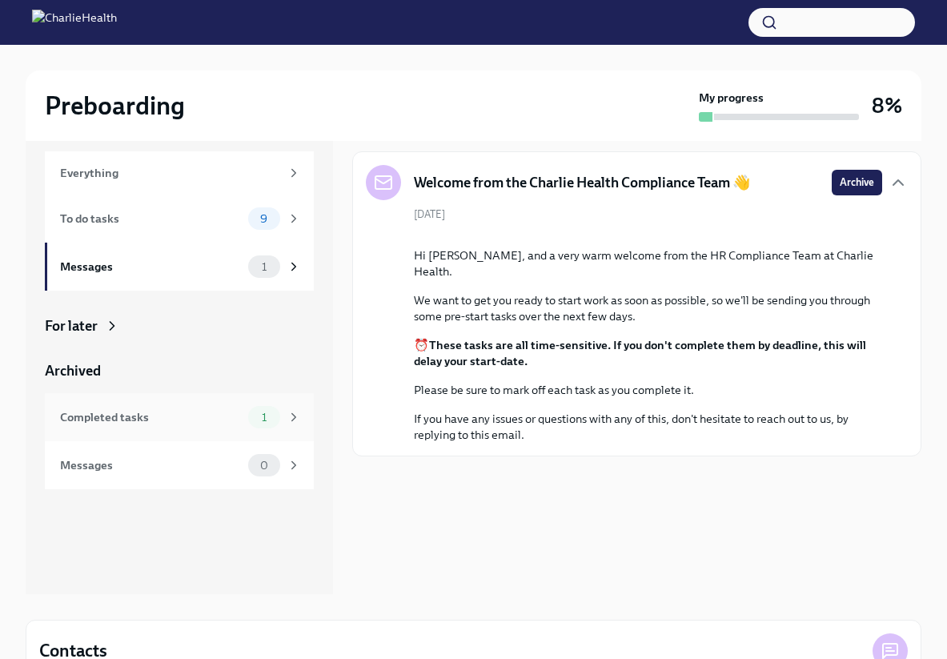
click at [248, 428] on div "1" at bounding box center [274, 417] width 53 height 22
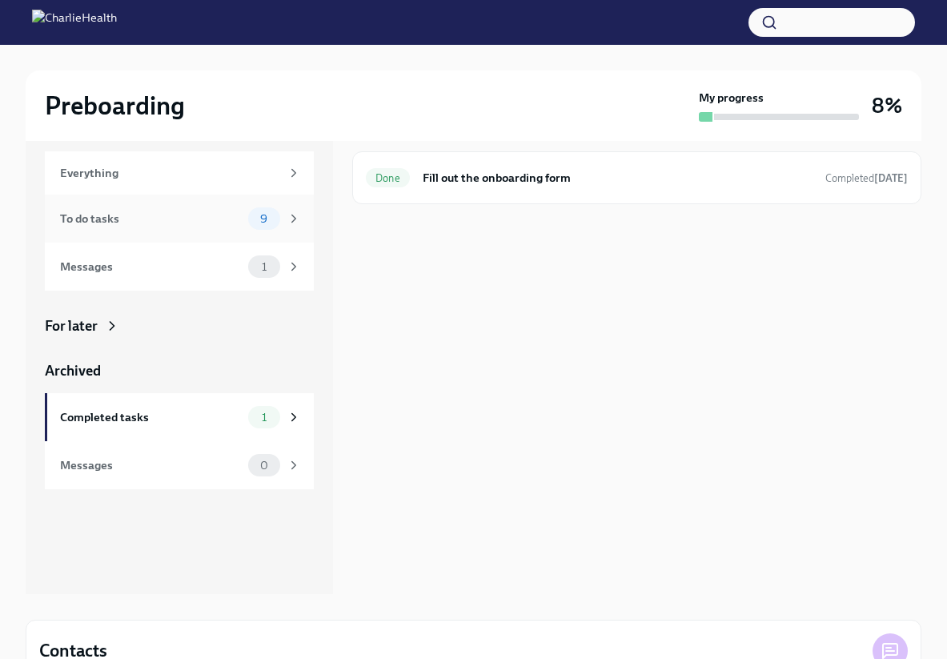
click at [130, 215] on div "To do tasks" at bounding box center [151, 219] width 182 height 18
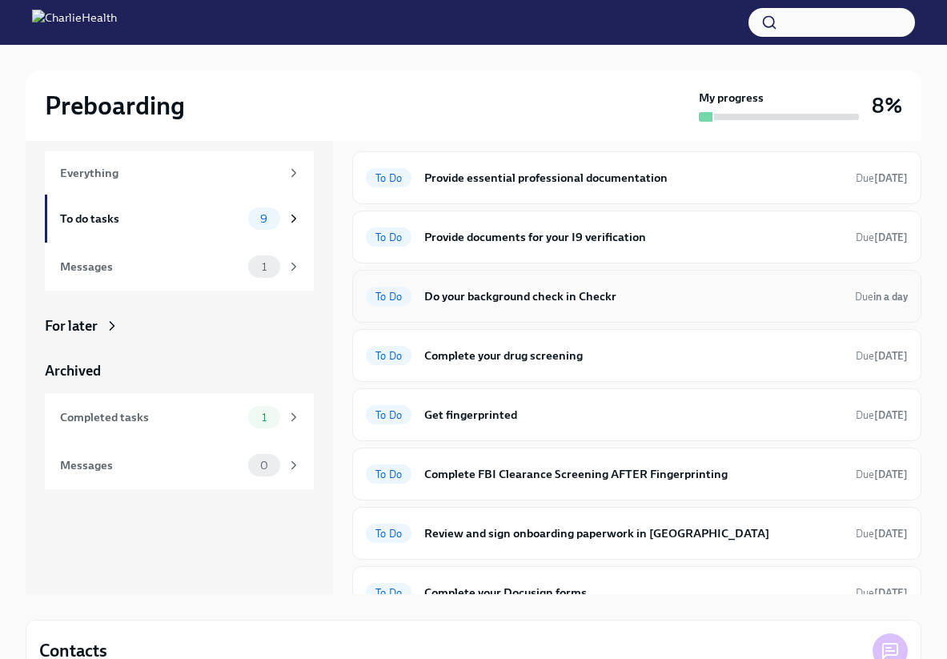
click at [700, 302] on h6 "Do your background check in Checkr" at bounding box center [633, 296] width 418 height 18
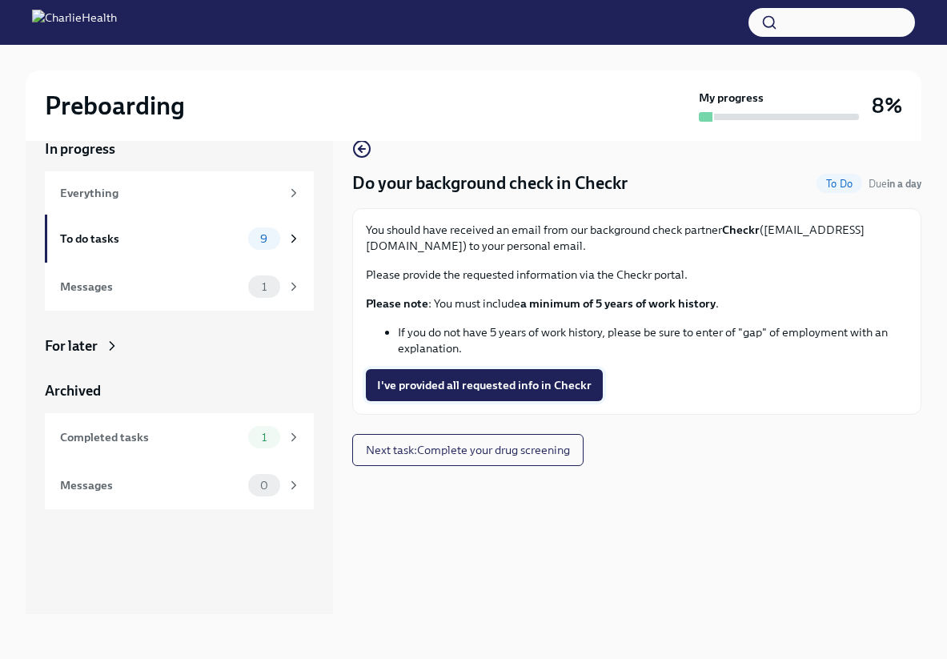
click at [503, 383] on span "I've provided all requested info in Checkr" at bounding box center [484, 385] width 215 height 16
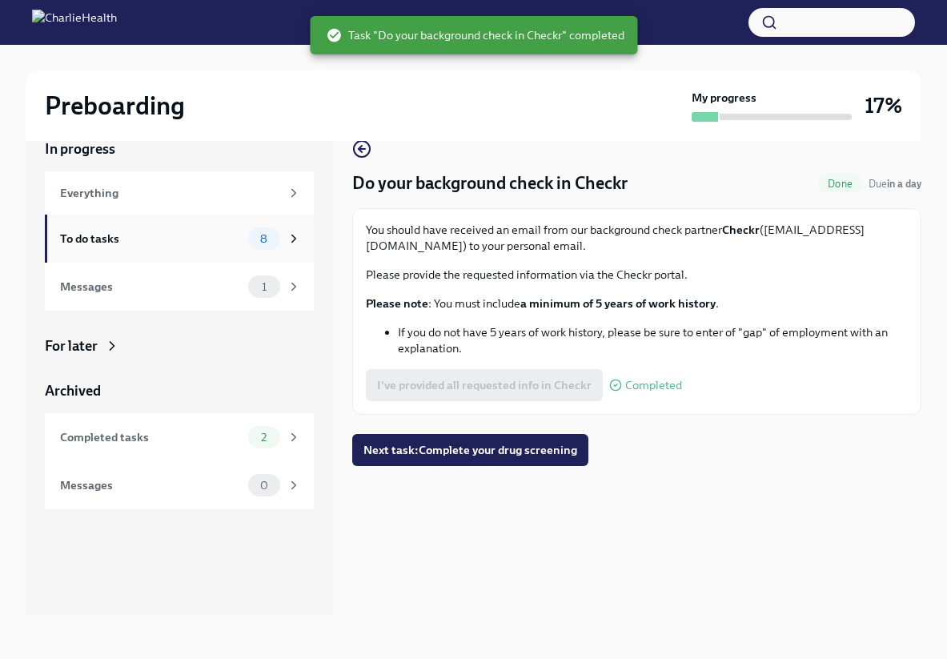
click at [300, 246] on div "8" at bounding box center [274, 238] width 53 height 22
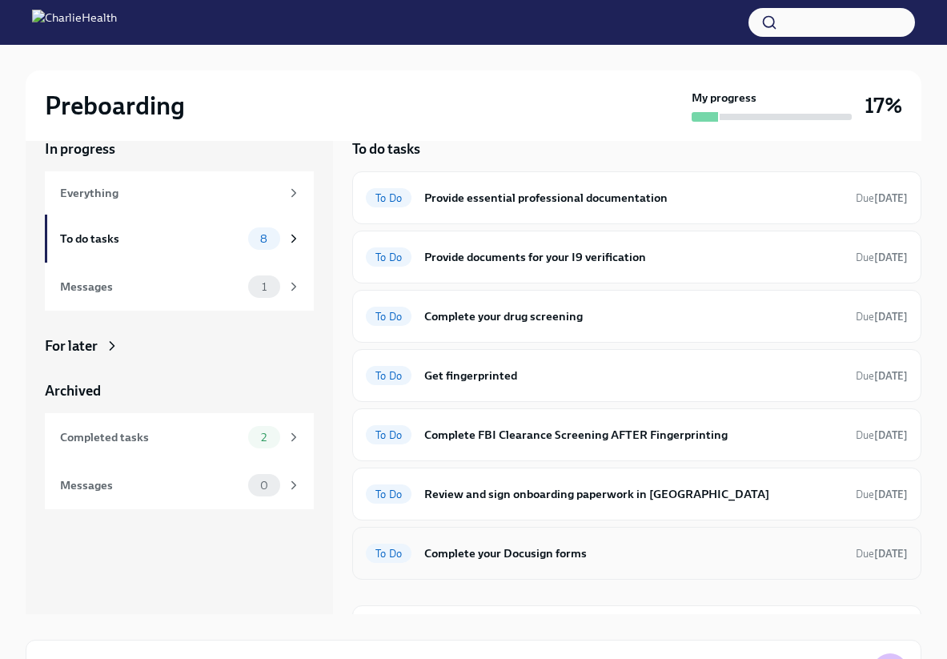
scroll to position [44, 0]
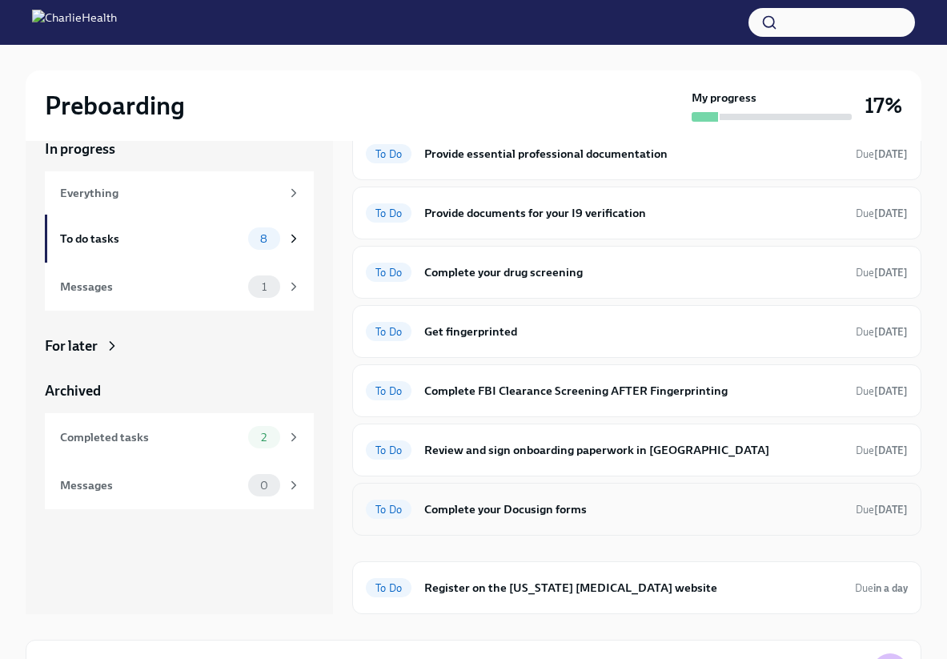
click at [648, 514] on h6 "Complete your Docusign forms" at bounding box center [633, 509] width 419 height 18
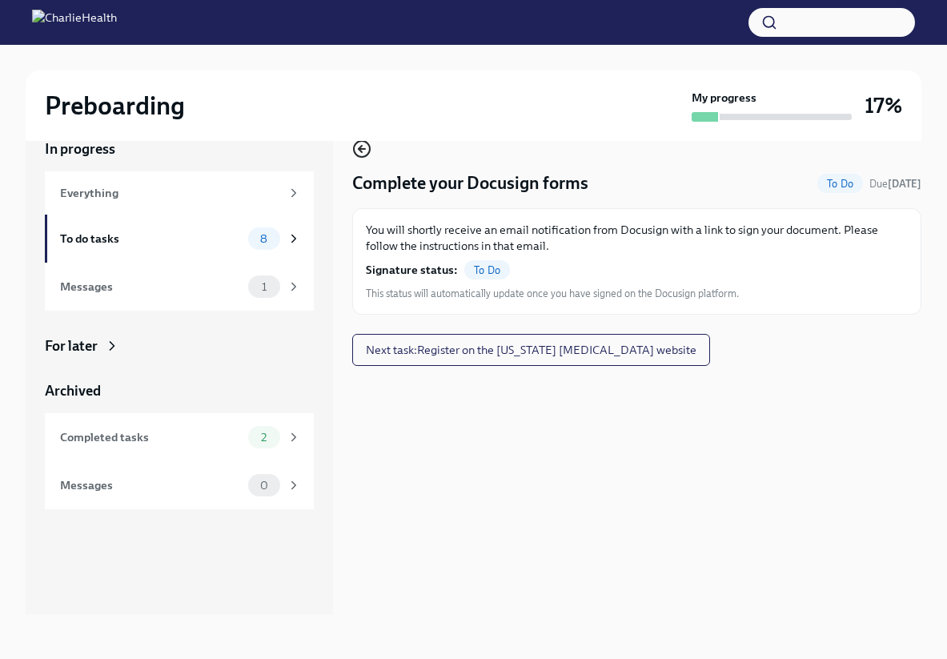
click at [365, 150] on icon "button" at bounding box center [361, 148] width 19 height 19
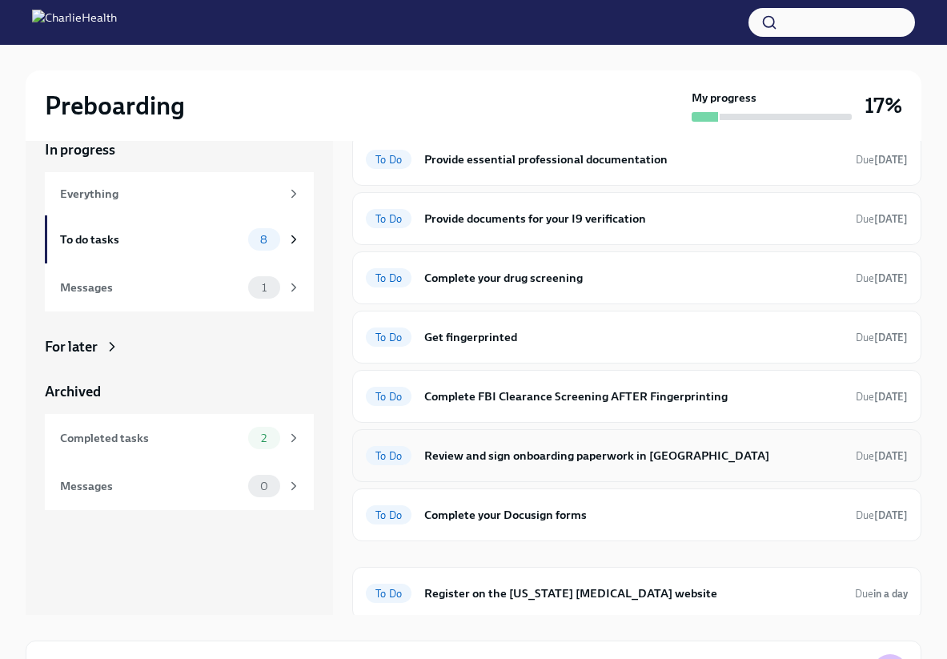
scroll to position [44, 0]
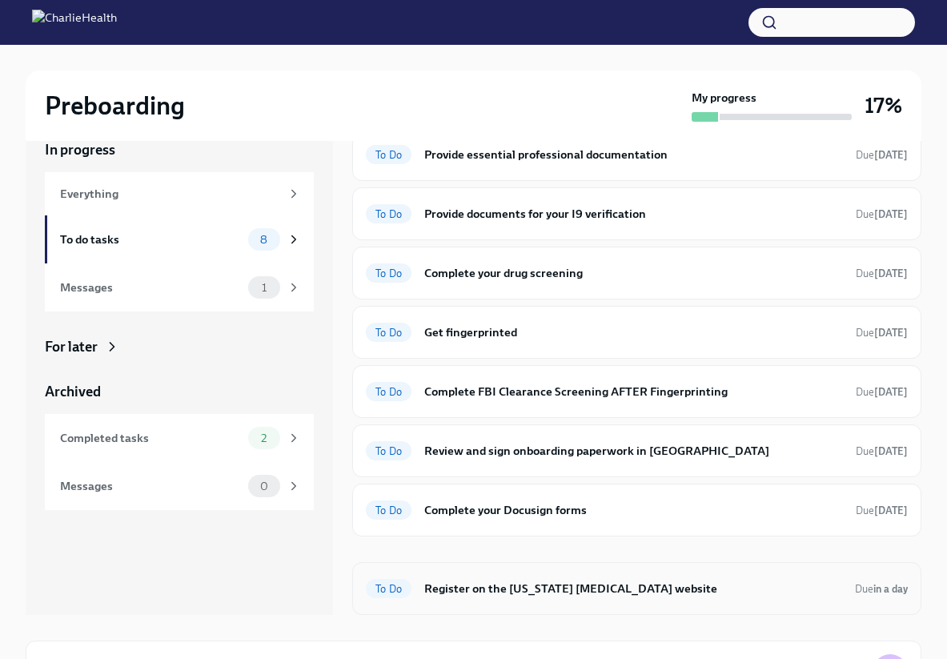
click at [504, 592] on h6 "Register on the [US_STATE] [MEDICAL_DATA] website" at bounding box center [633, 589] width 418 height 18
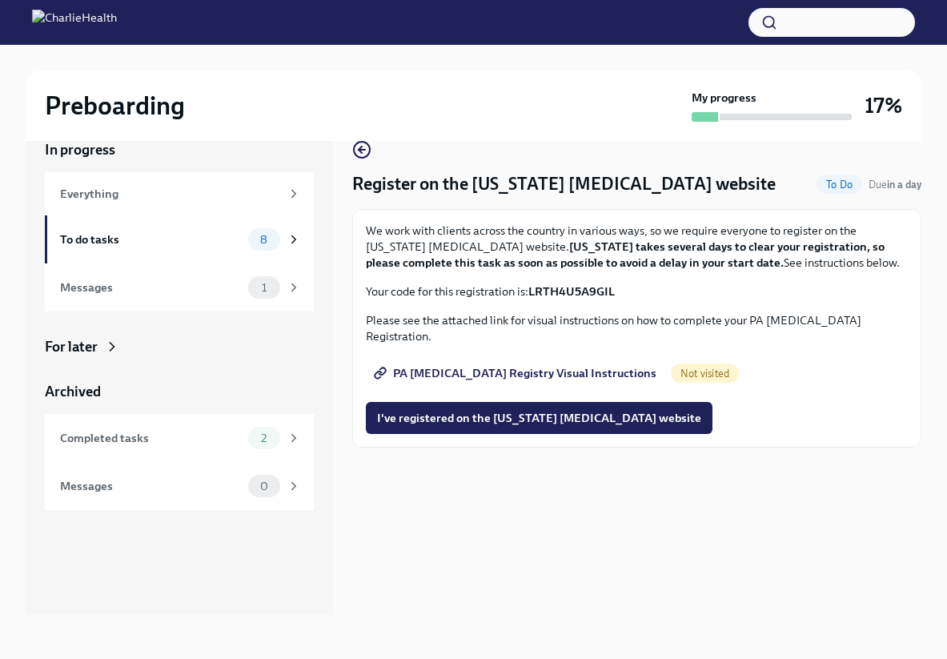
click at [564, 291] on strong "LRTH4U5A9GIL" at bounding box center [571, 291] width 86 height 14
copy strong "LRTH4U5A9GIL"
click at [520, 365] on span "PA [MEDICAL_DATA] Registry Visual Instructions" at bounding box center [516, 373] width 279 height 16
